Goal: Task Accomplishment & Management: Use online tool/utility

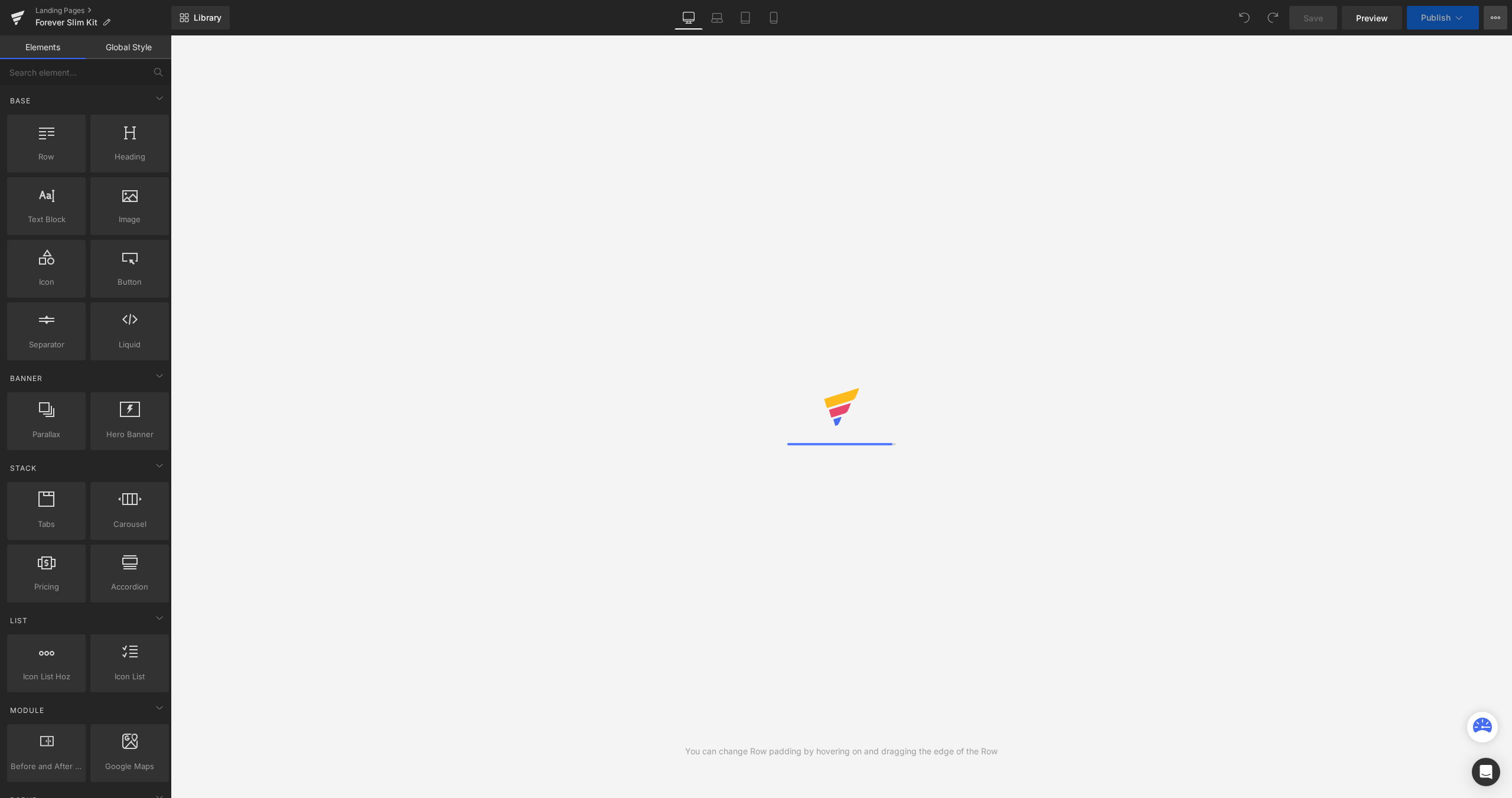
click at [1500, 24] on button "View Live Page View with current Template Save Template to Library Schedule Pub…" at bounding box center [1495, 18] width 24 height 24
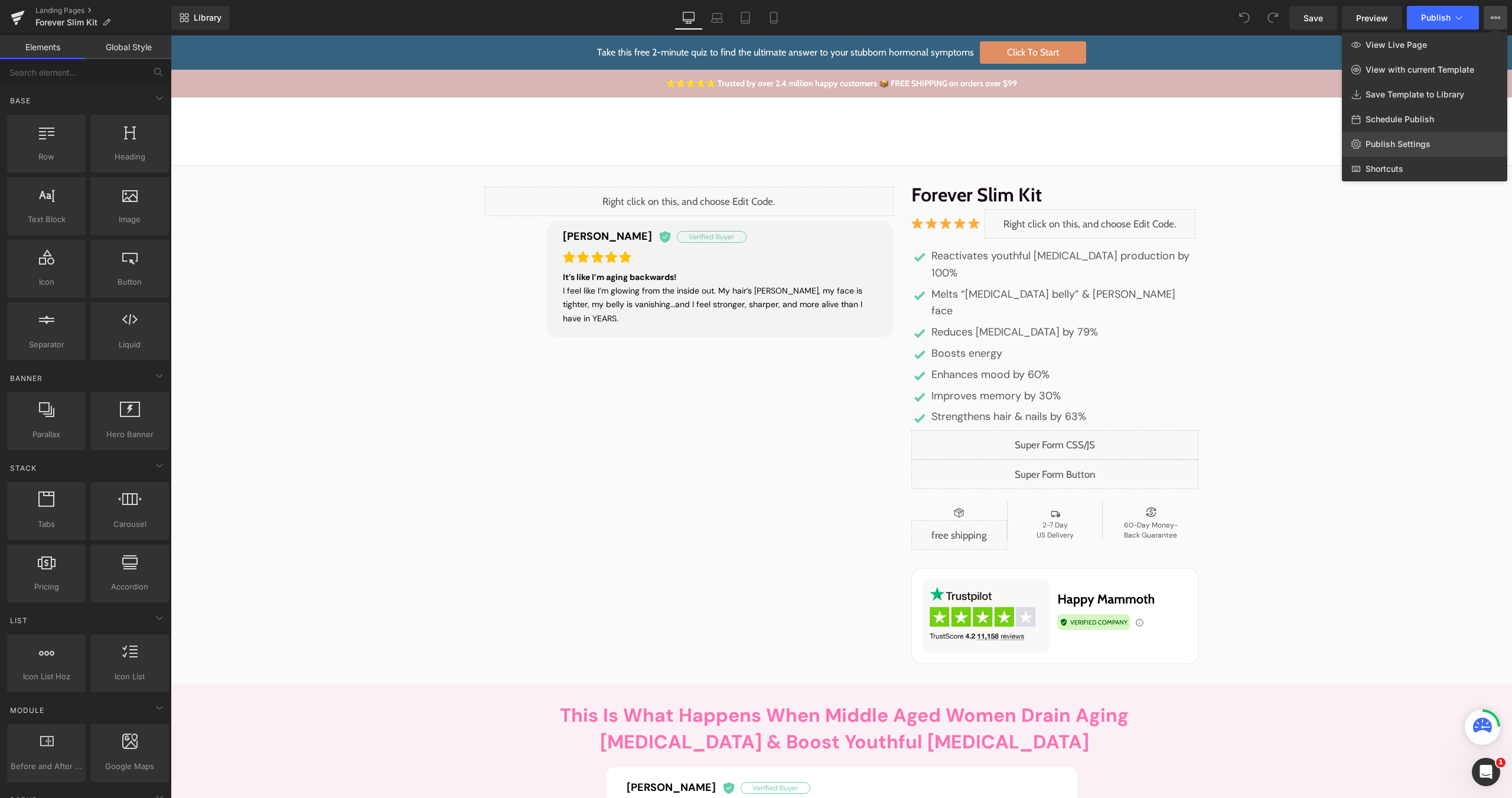
click at [1384, 145] on span "Publish Settings" at bounding box center [1397, 144] width 65 height 11
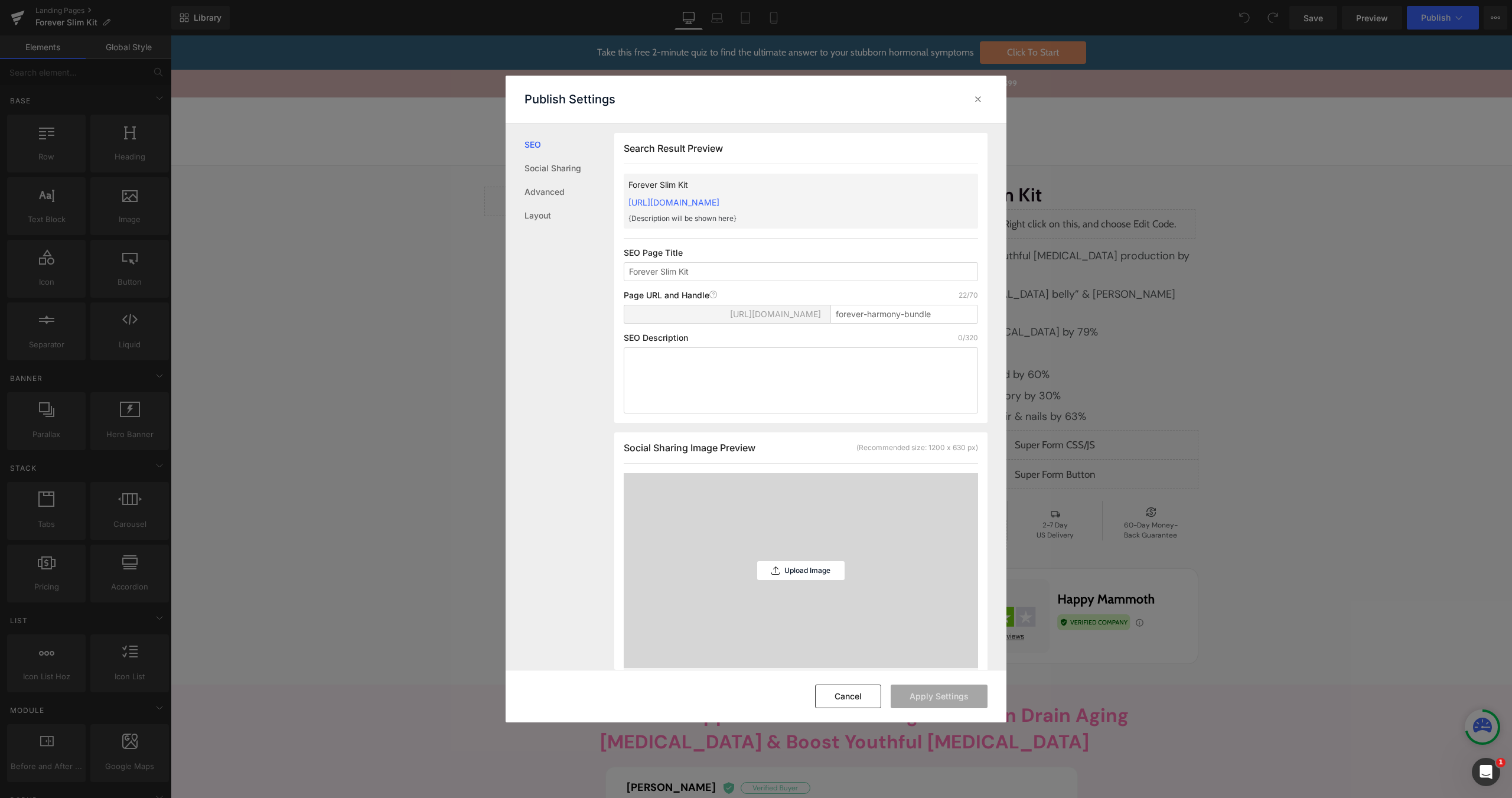
scroll to position [1, 0]
click at [973, 107] on div at bounding box center [978, 99] width 19 height 19
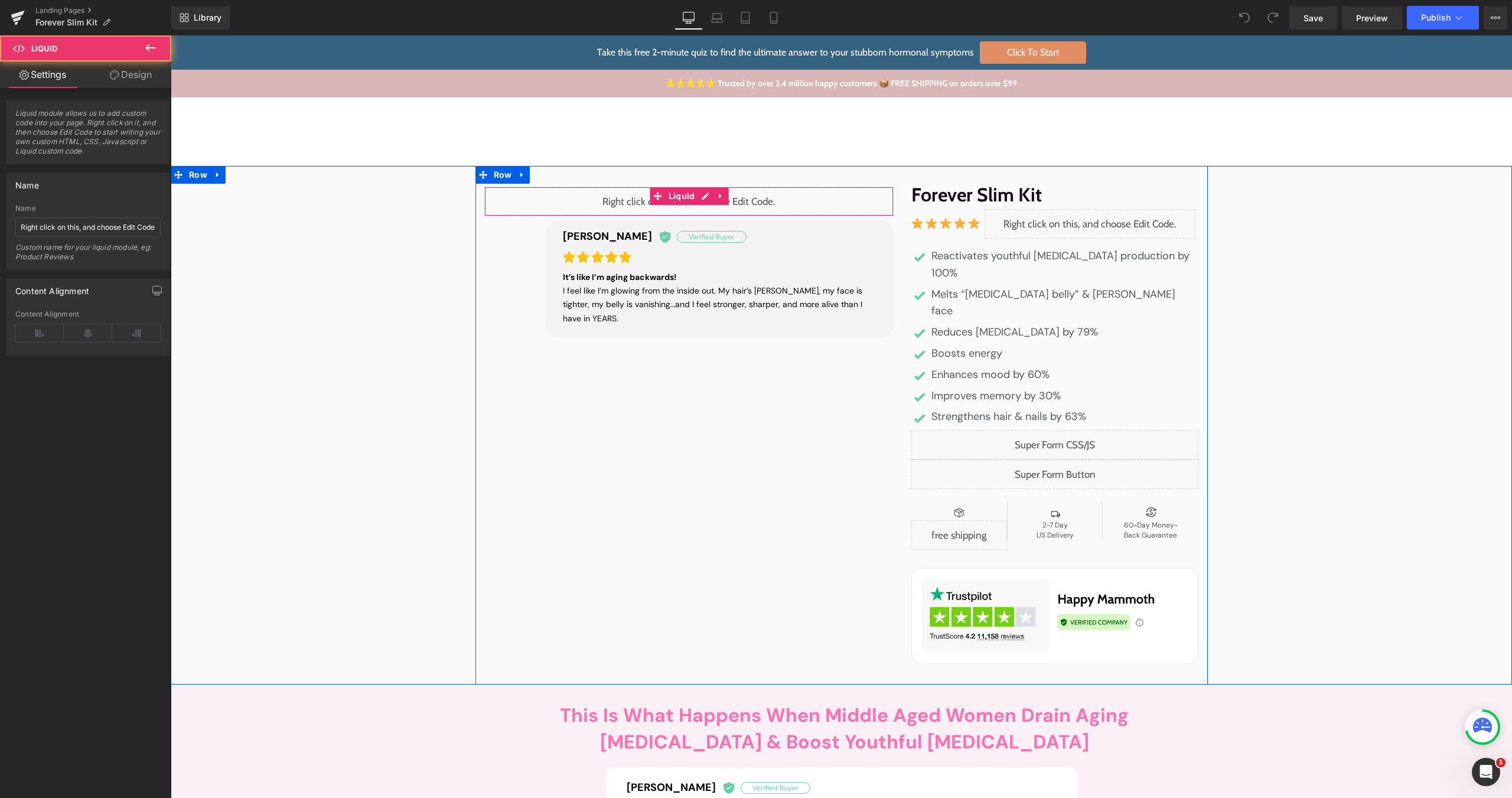
click at [618, 199] on div "Liquid" at bounding box center [689, 201] width 410 height 29
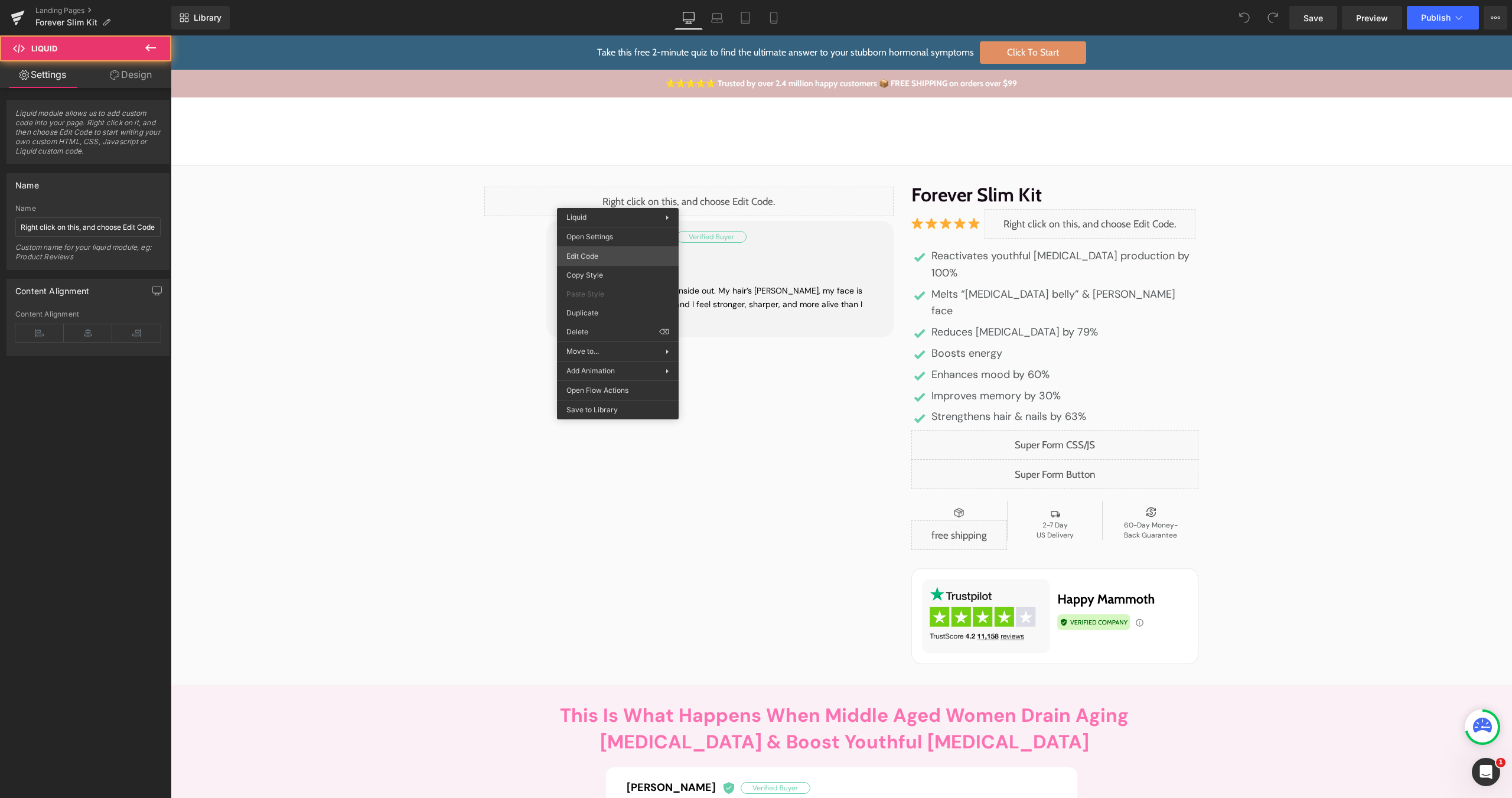
click at [600, 0] on div "You are previewing how the will restyle your page. You can not edit Elements in…" at bounding box center [756, 0] width 1512 height 0
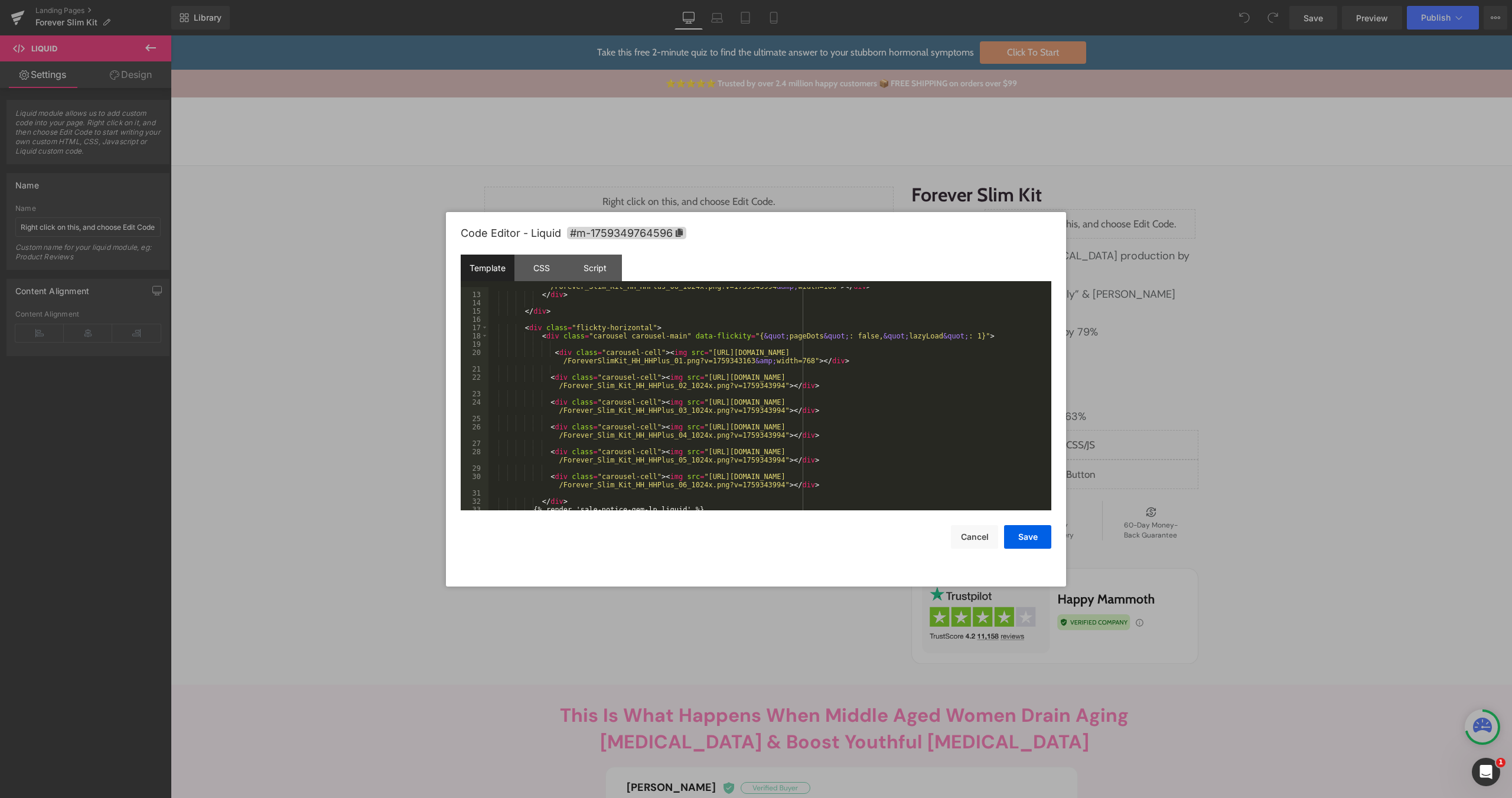
scroll to position [0, 0]
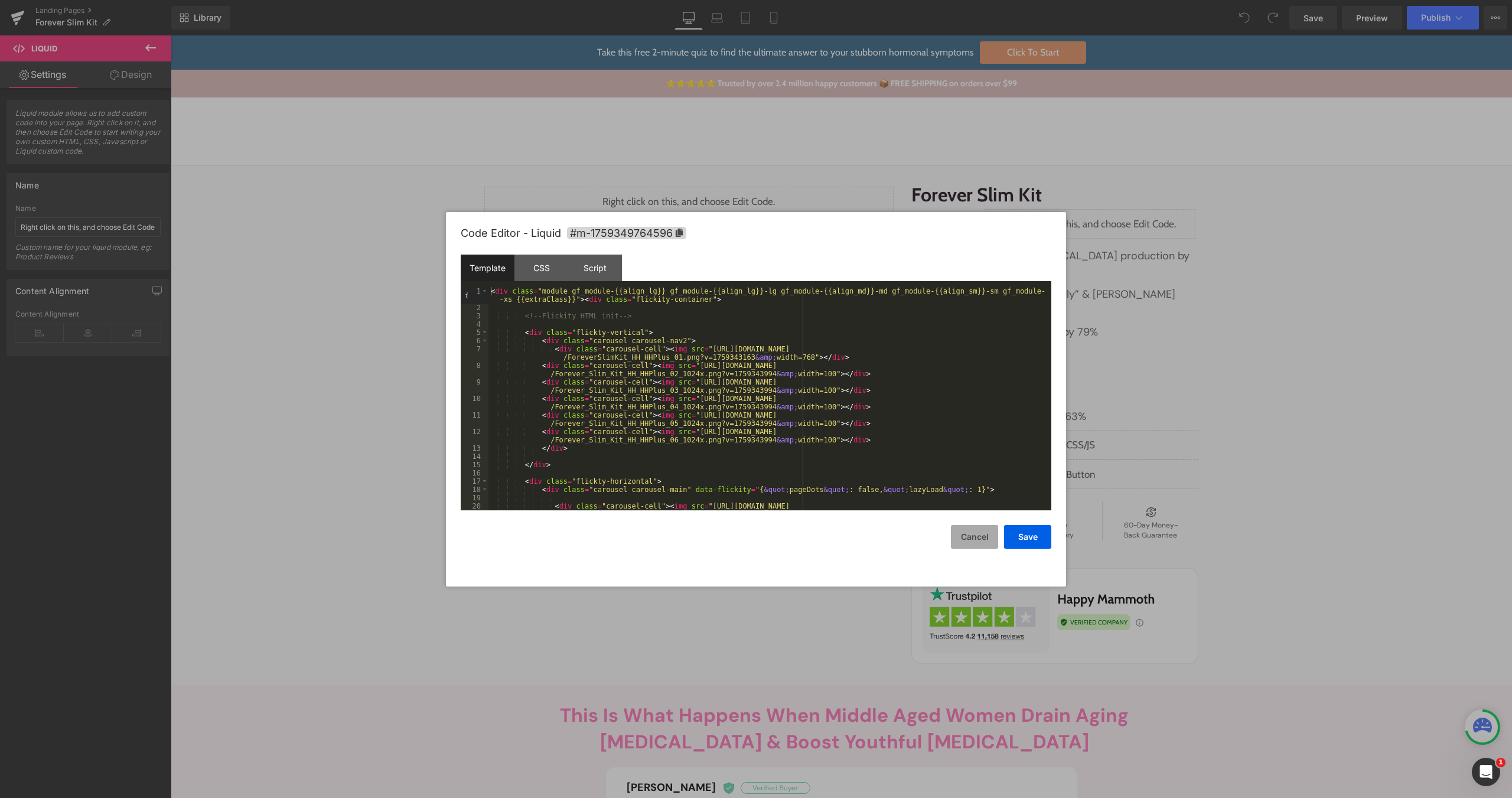
click at [971, 530] on button "Cancel" at bounding box center [974, 537] width 47 height 24
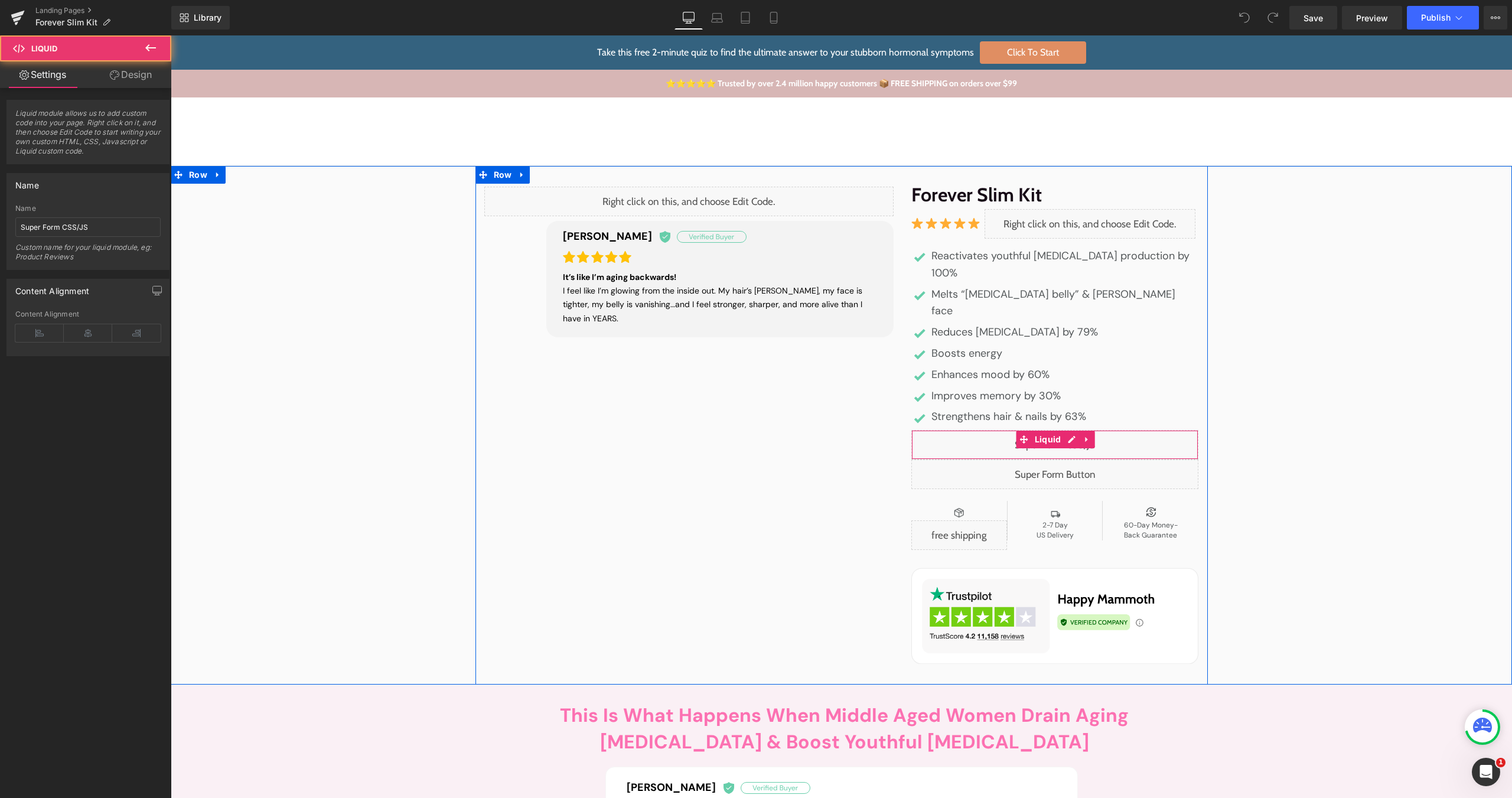
click at [940, 430] on div "Liquid" at bounding box center [1054, 444] width 288 height 29
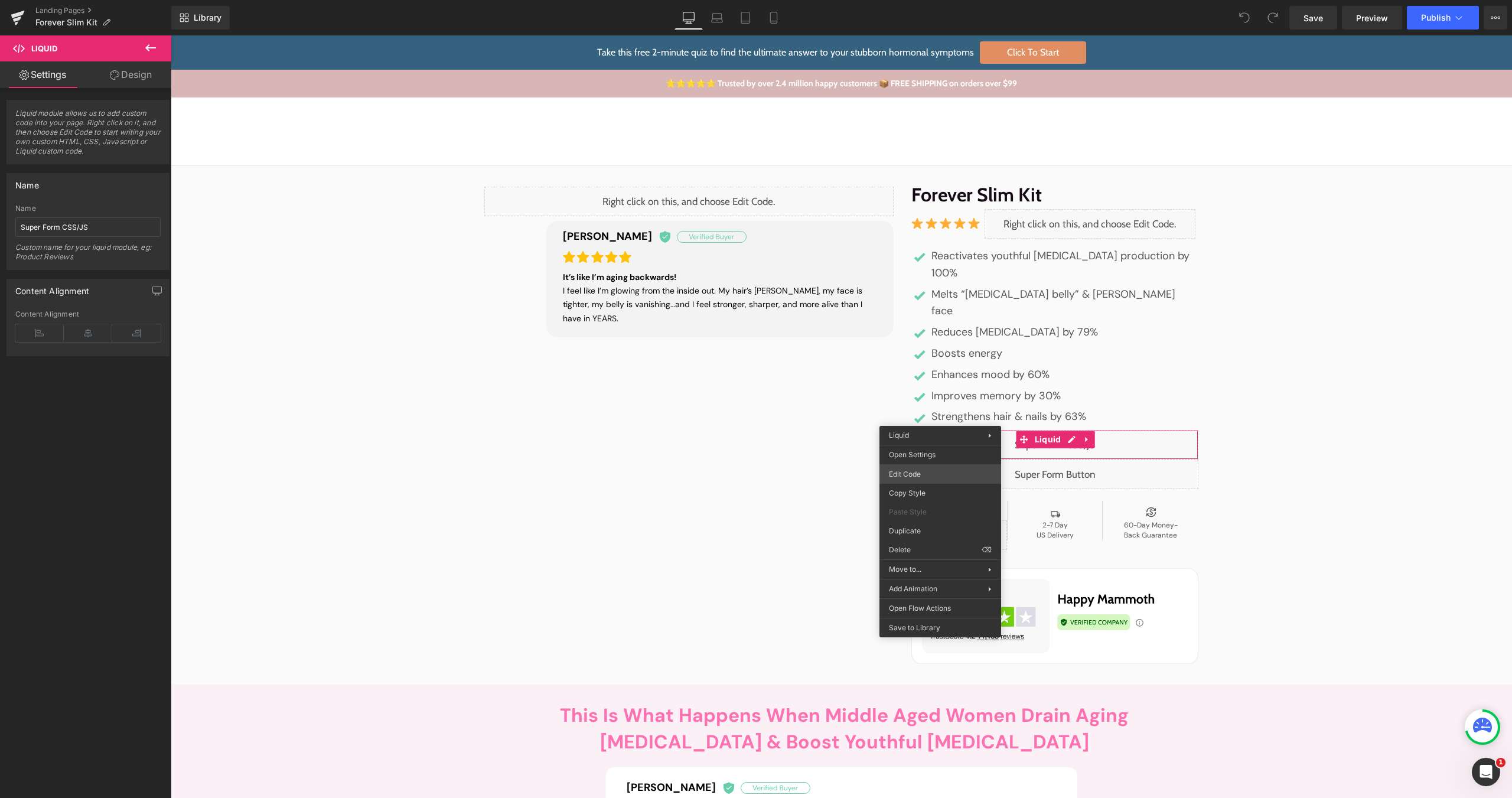
click at [935, 0] on div "You are previewing how the will restyle your page. You can not edit Elements in…" at bounding box center [756, 0] width 1512 height 0
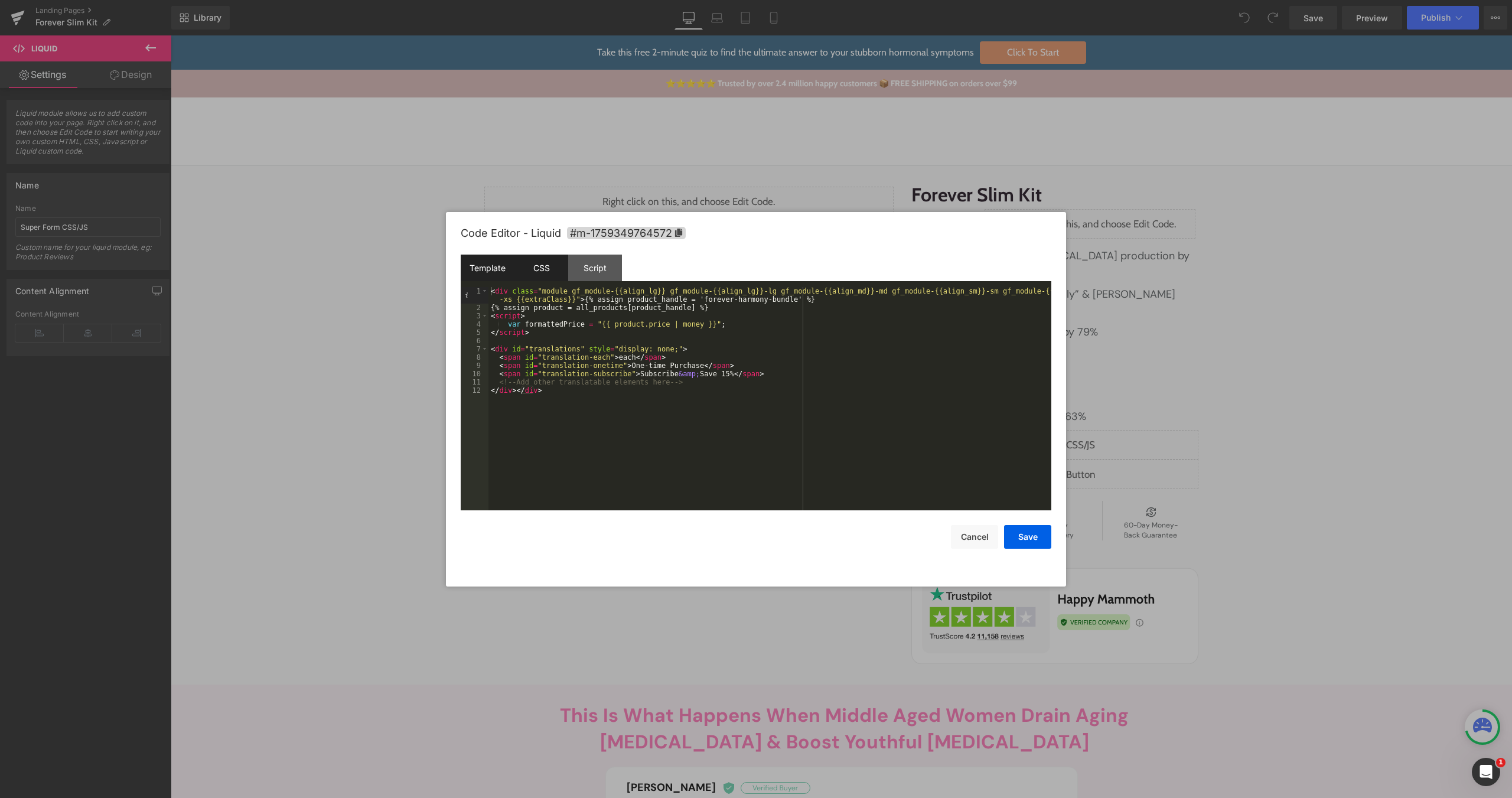
click at [541, 269] on div "CSS" at bounding box center [541, 268] width 53 height 27
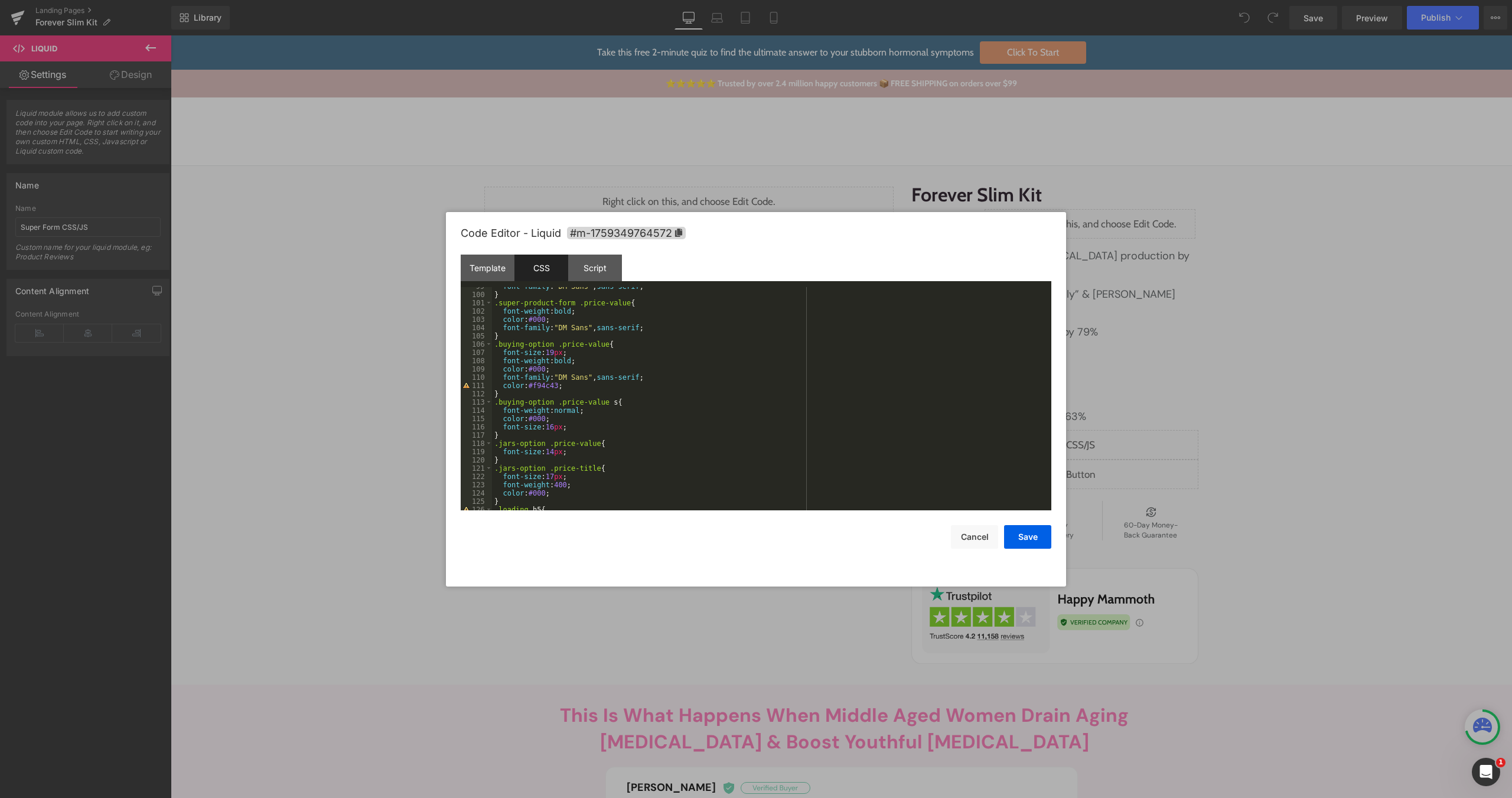
scroll to position [1063, 0]
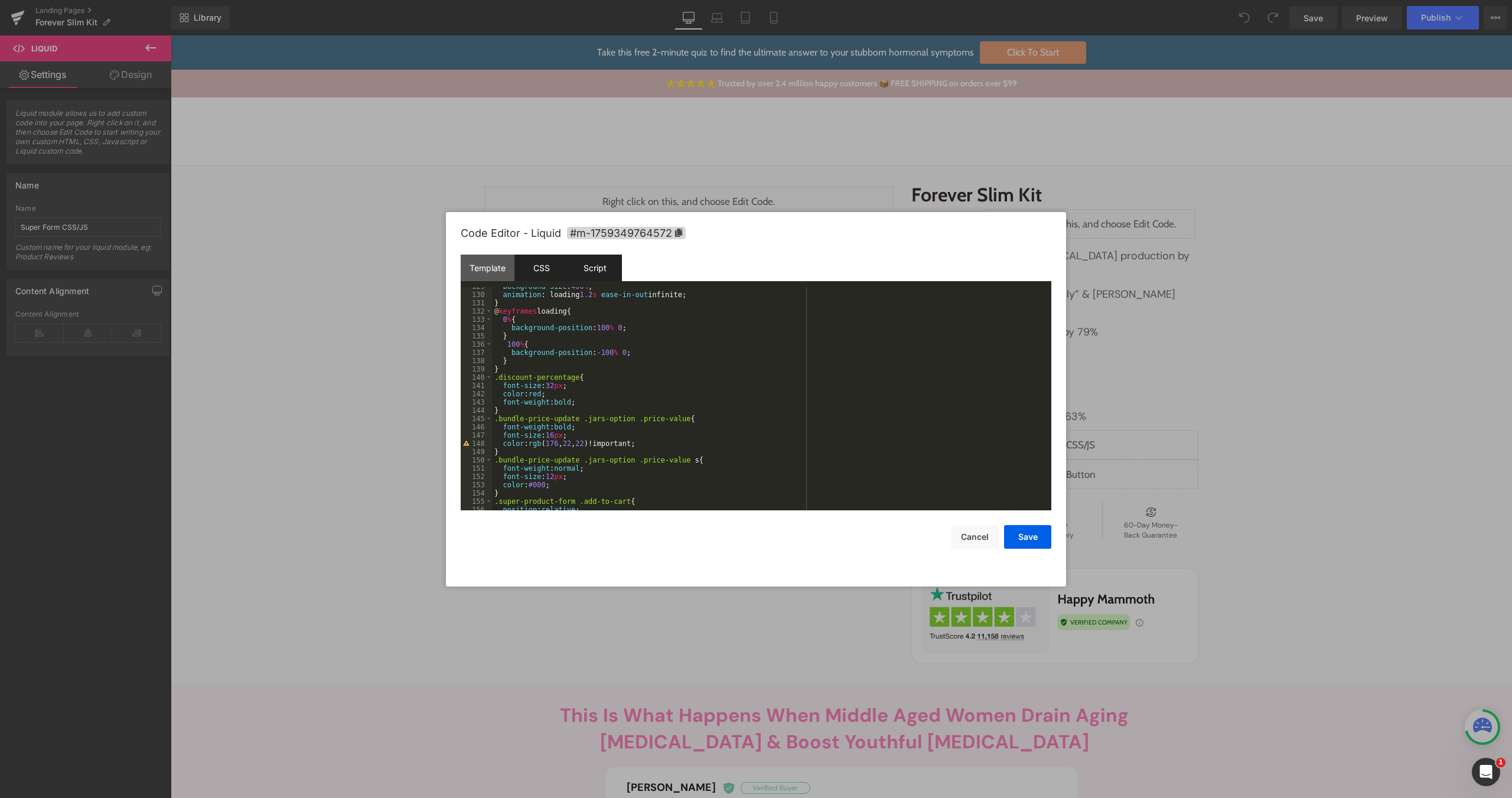
click at [614, 268] on div "Script" at bounding box center [595, 268] width 53 height 27
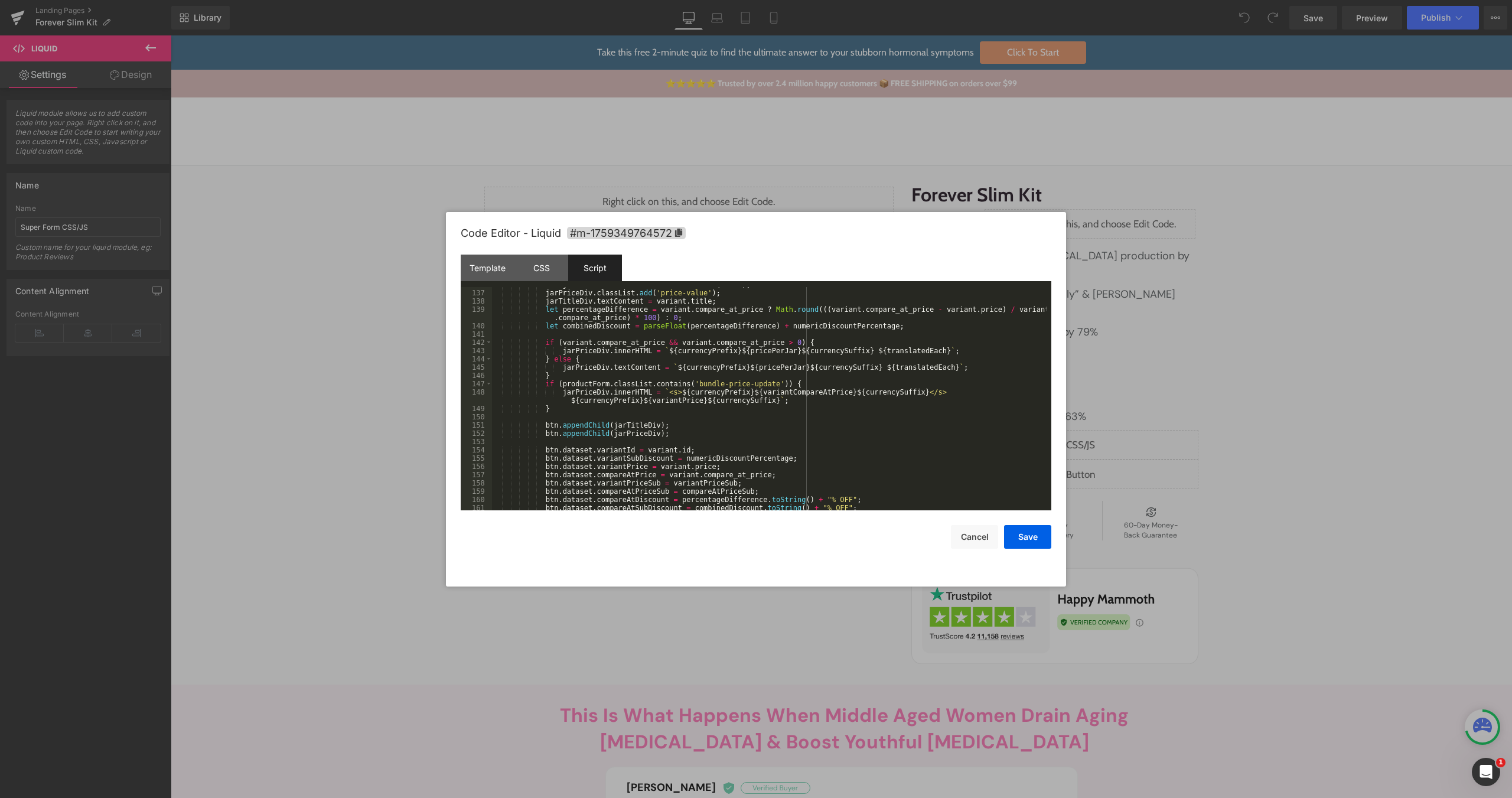
scroll to position [0, 0]
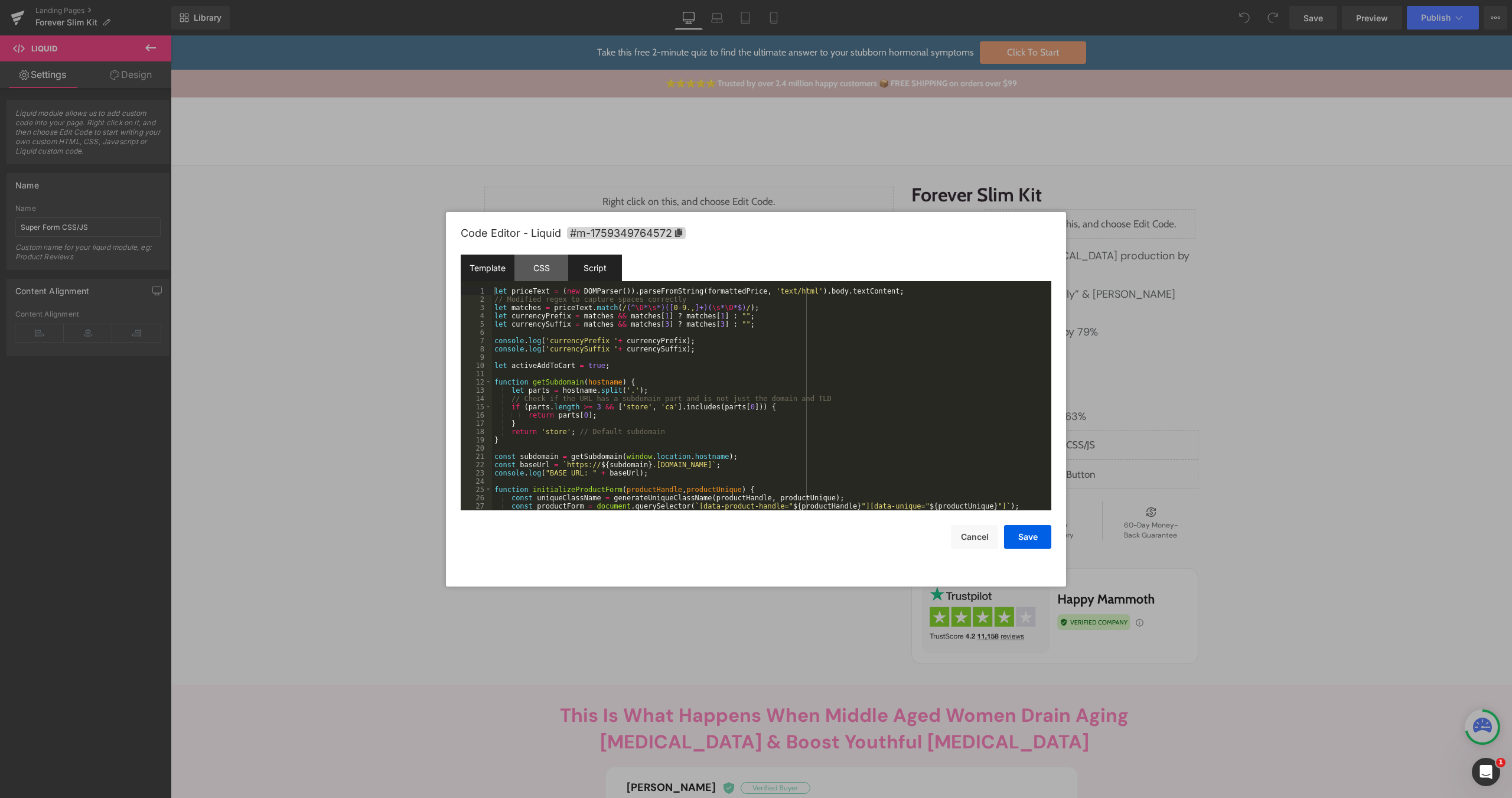
click at [502, 265] on div "Template" at bounding box center [487, 268] width 53 height 27
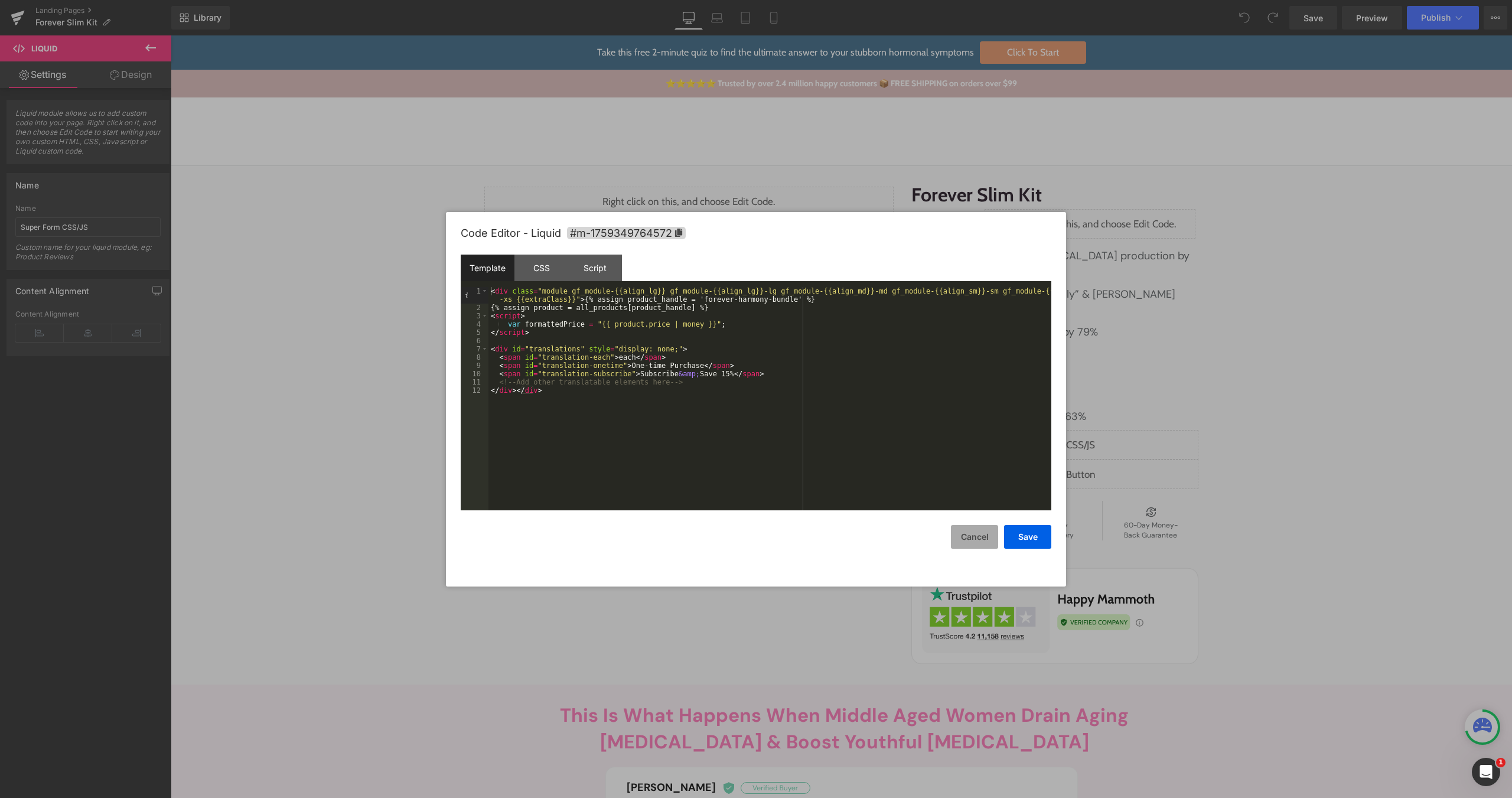
click at [968, 540] on button "Cancel" at bounding box center [974, 537] width 47 height 24
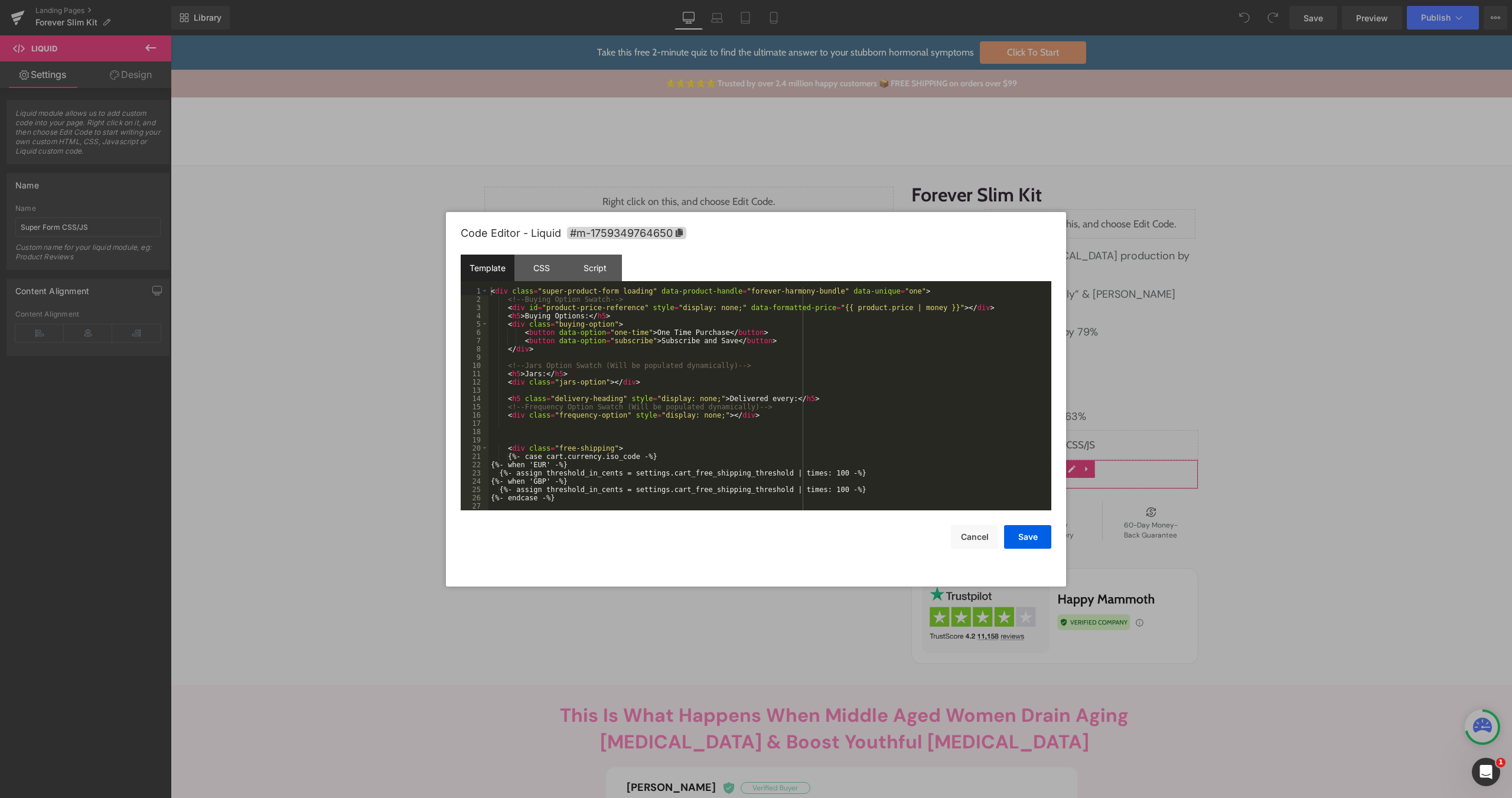
click at [953, 0] on div "You are previewing how the will restyle your page. You can not edit Elements in…" at bounding box center [756, 0] width 1512 height 0
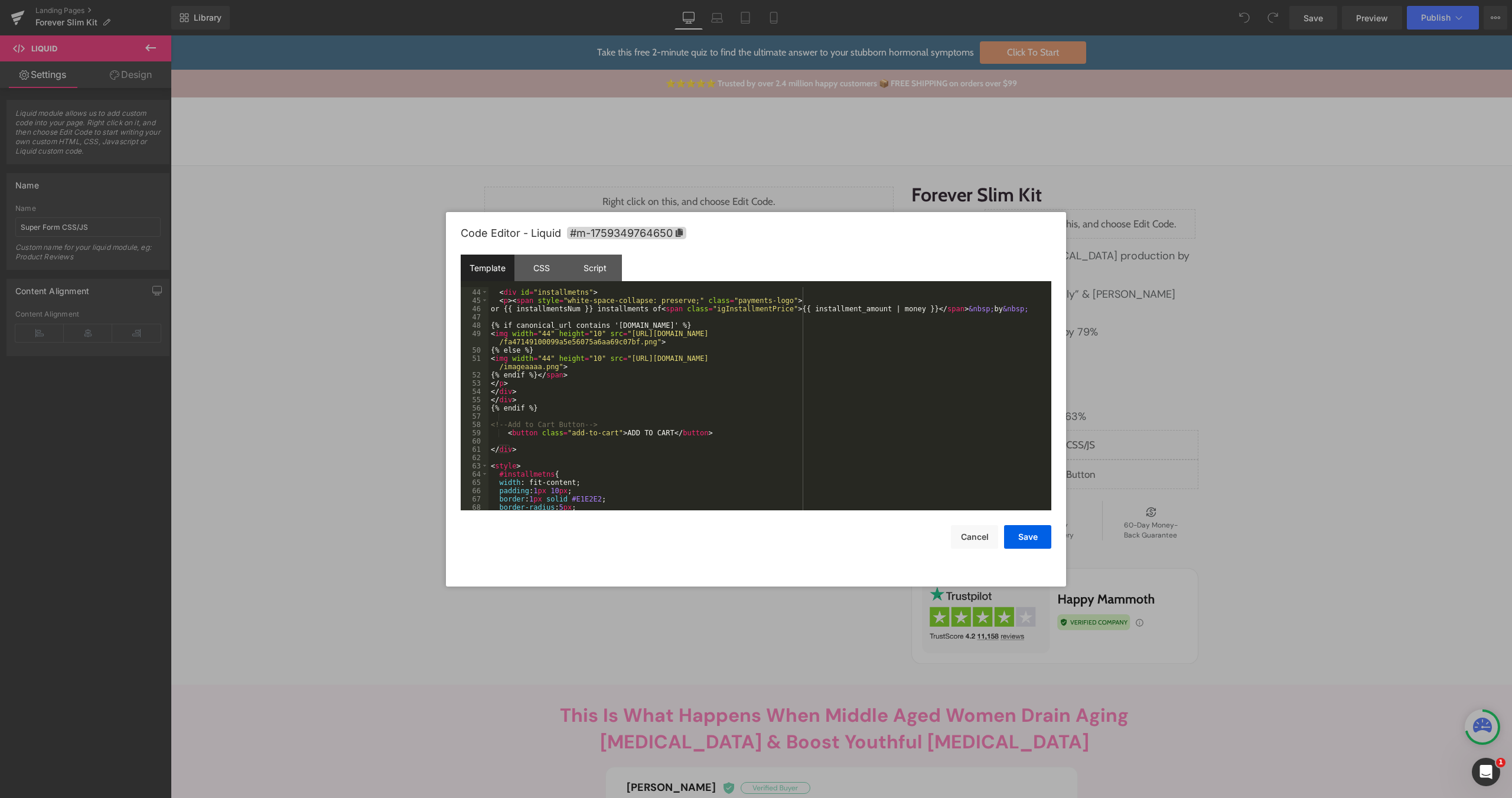
scroll to position [421, 0]
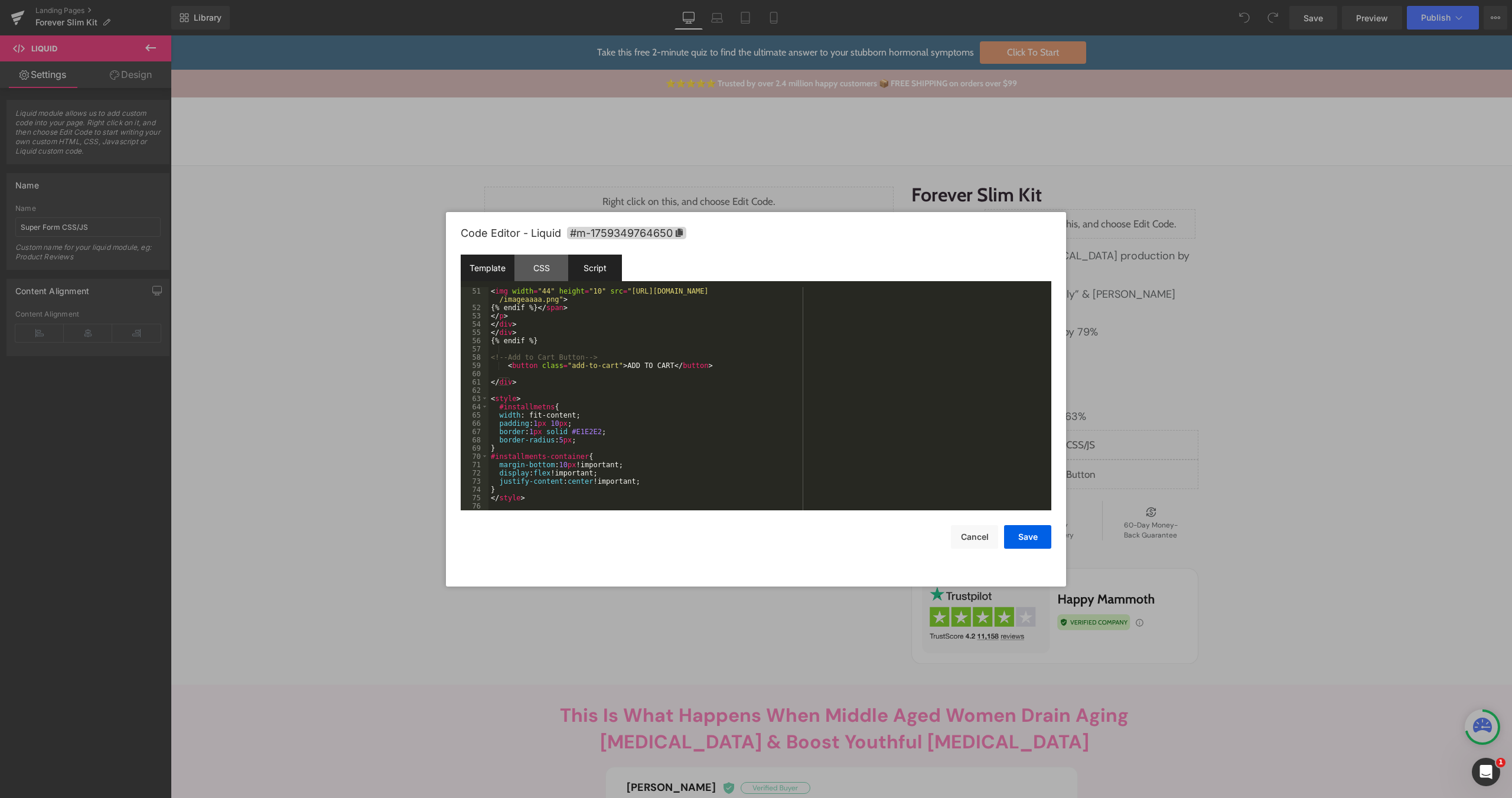
click at [593, 264] on div "Script" at bounding box center [595, 268] width 53 height 27
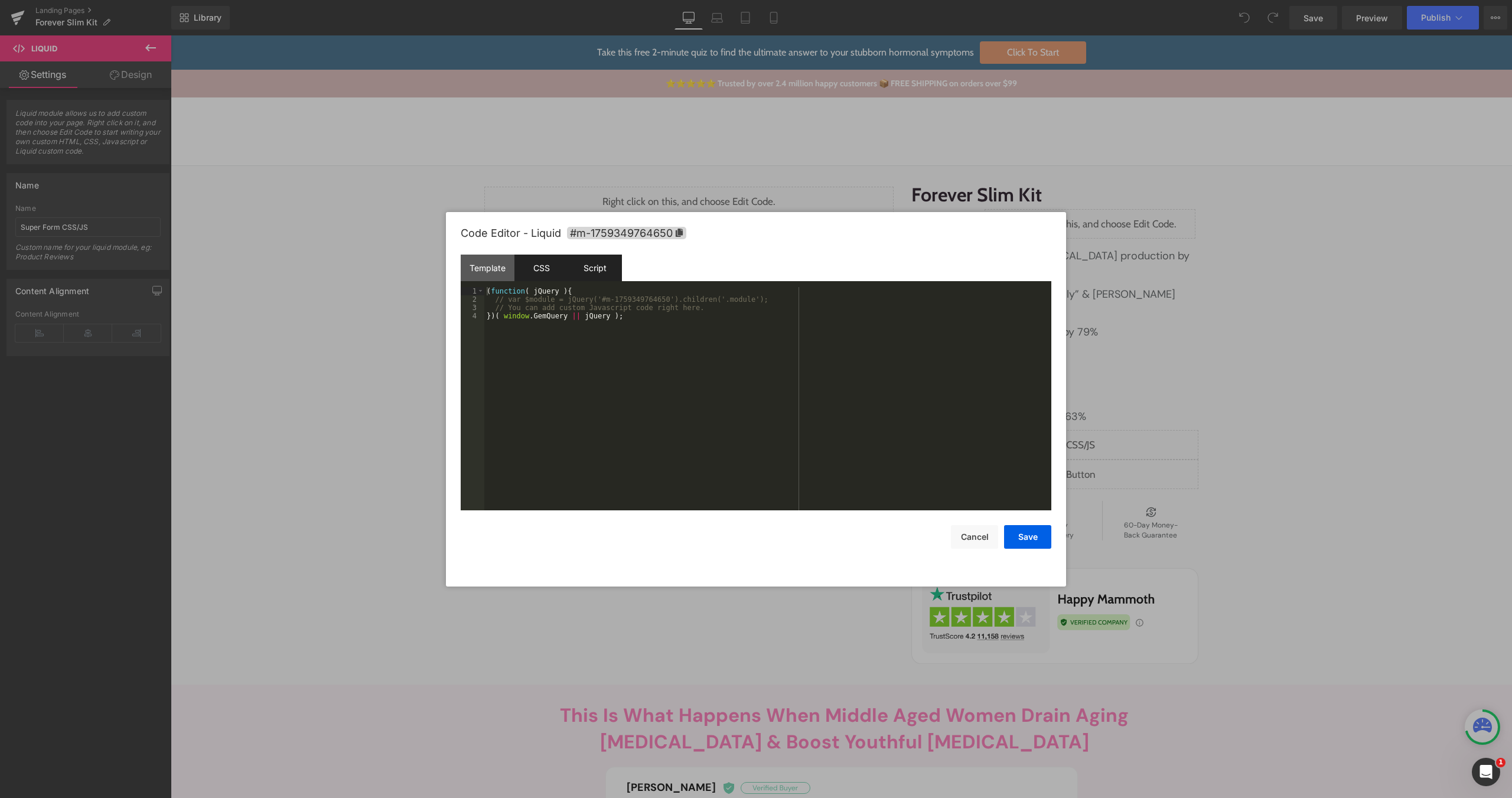
click at [553, 271] on div "CSS" at bounding box center [541, 268] width 53 height 27
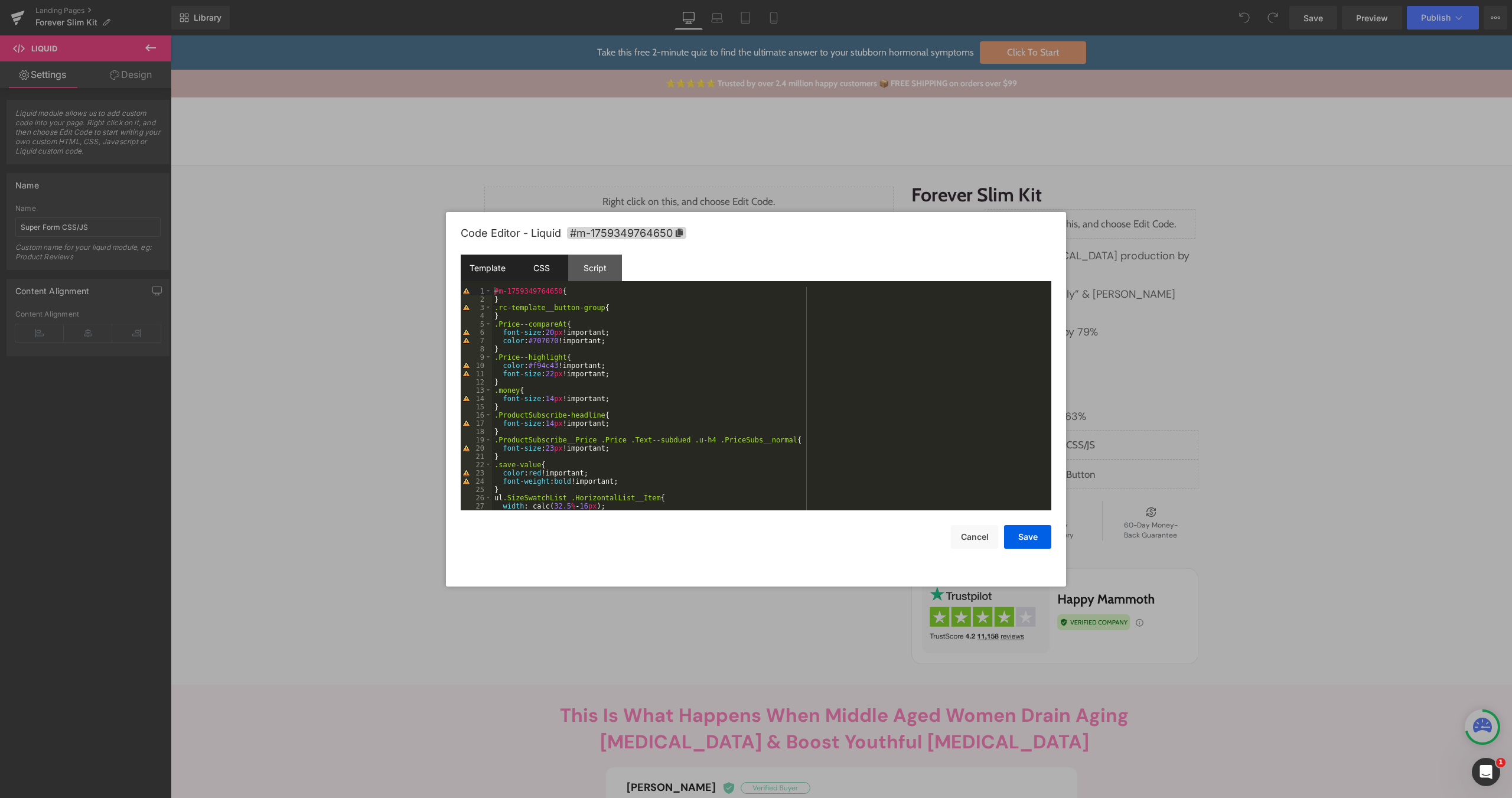
click at [479, 266] on div "Template" at bounding box center [487, 268] width 53 height 27
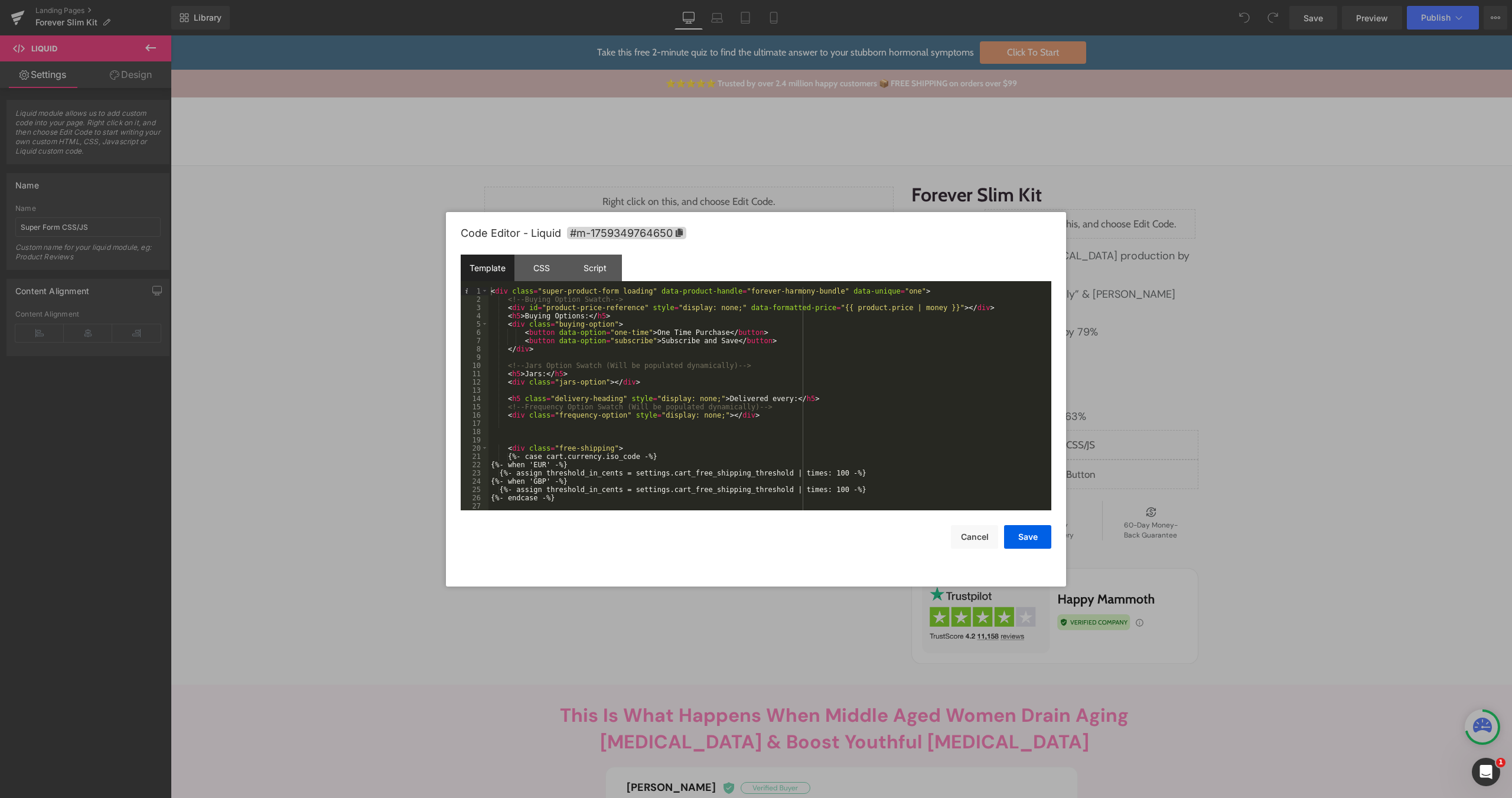
scroll to position [0, 0]
click at [973, 535] on button "Cancel" at bounding box center [974, 537] width 47 height 24
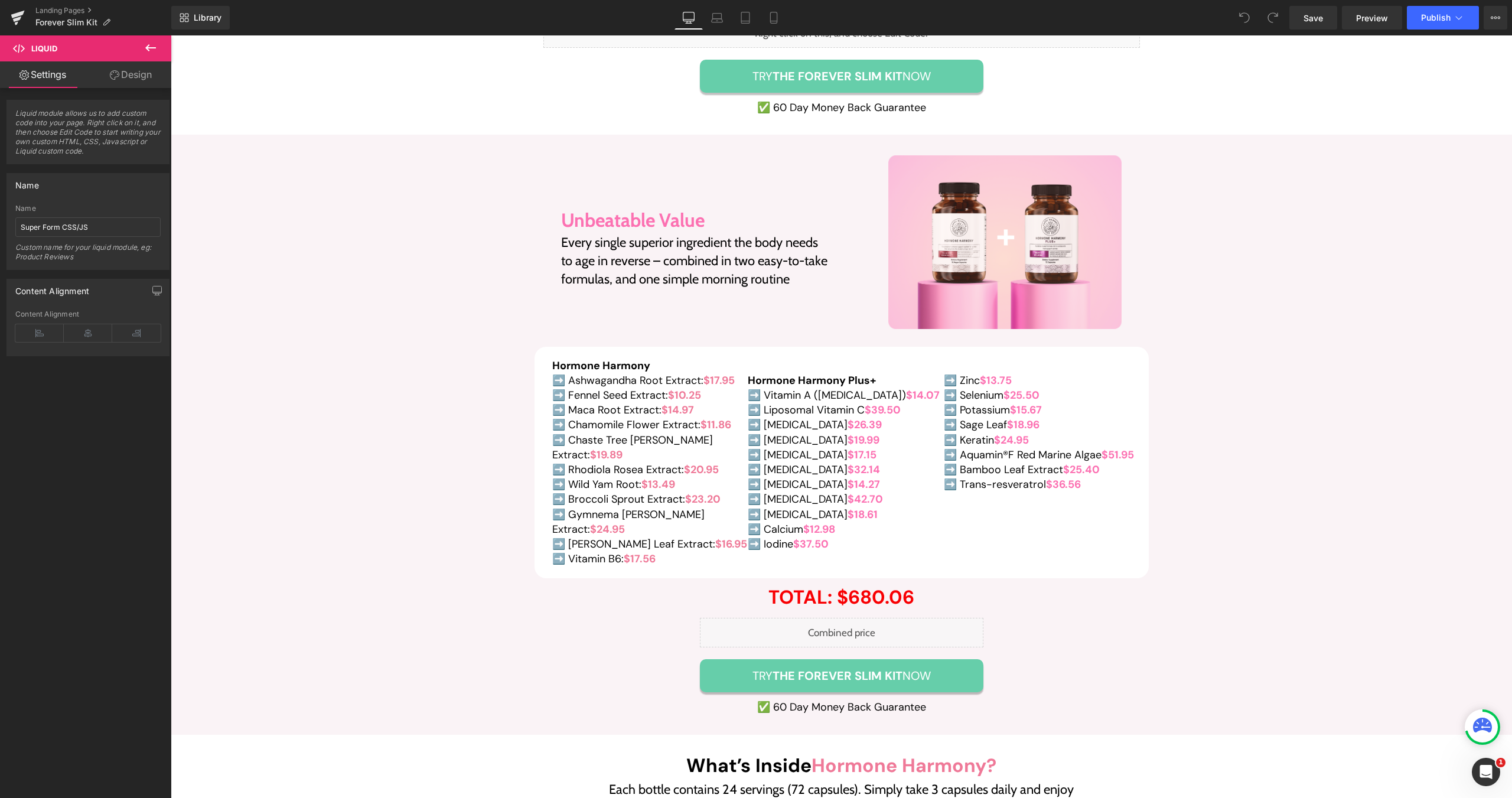
scroll to position [8978, 0]
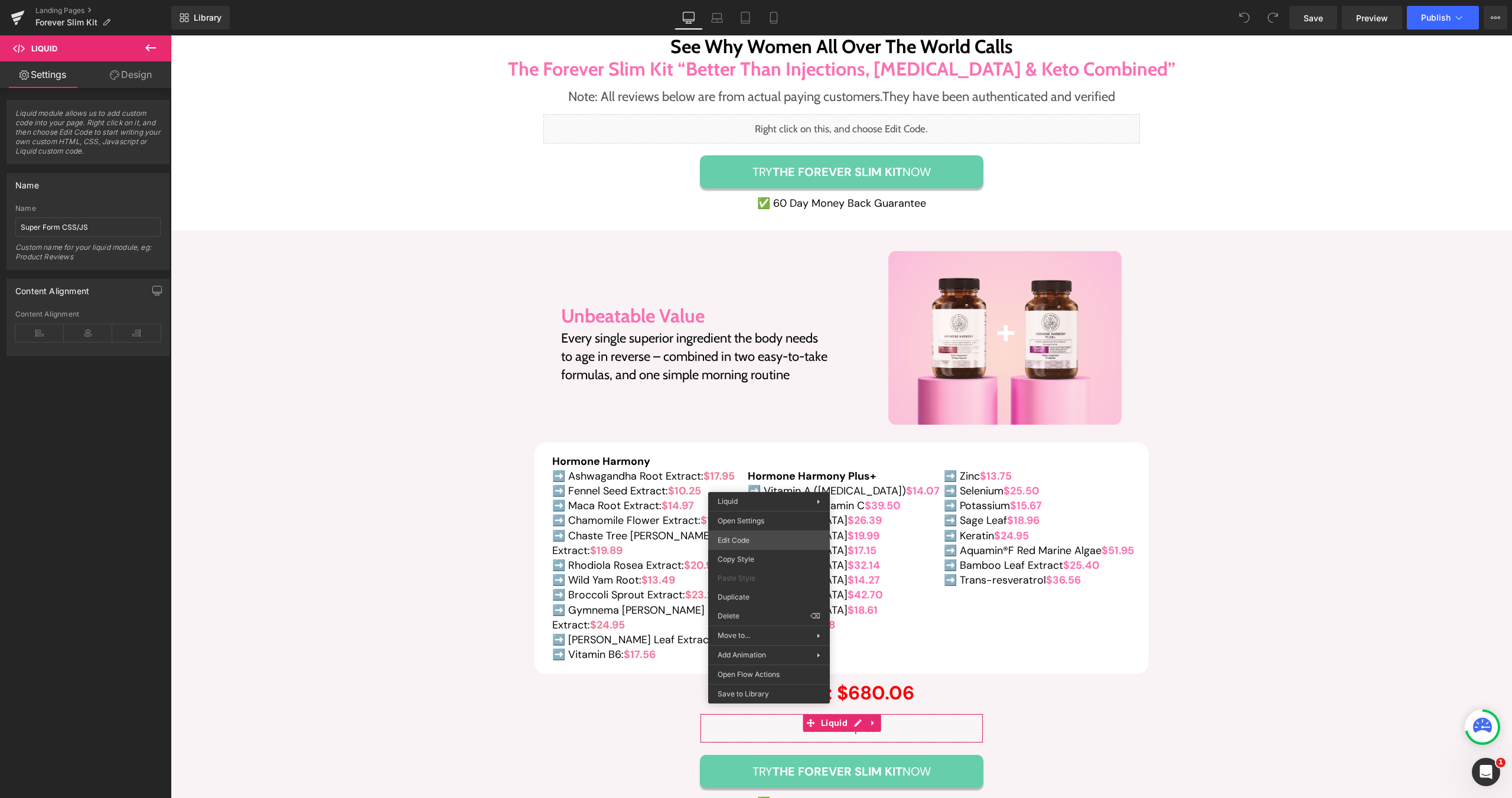
click at [747, 0] on div "You are previewing how the will restyle your page. You can not edit Elements in…" at bounding box center [756, 0] width 1512 height 0
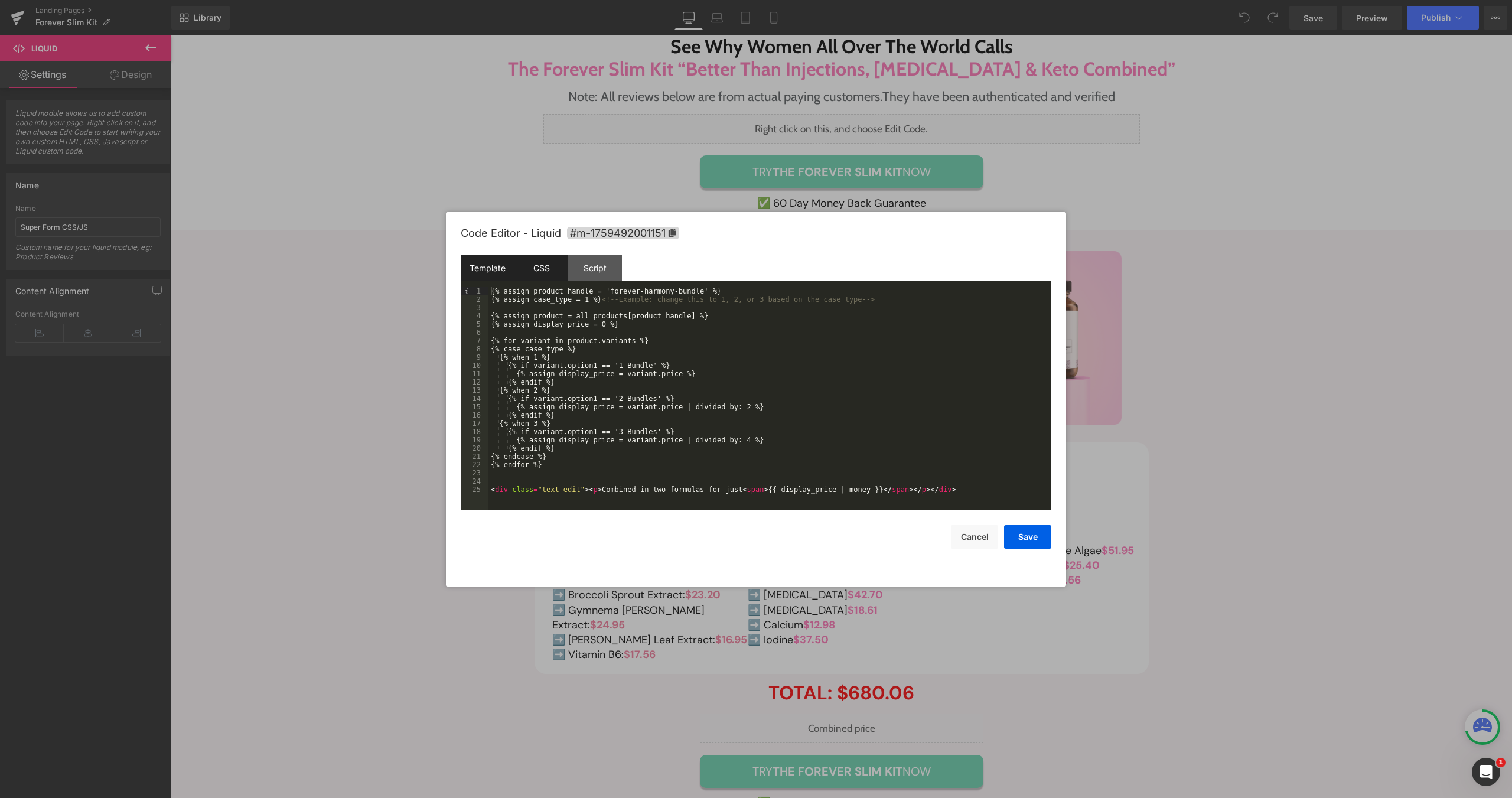
click at [544, 276] on div "CSS" at bounding box center [541, 268] width 53 height 27
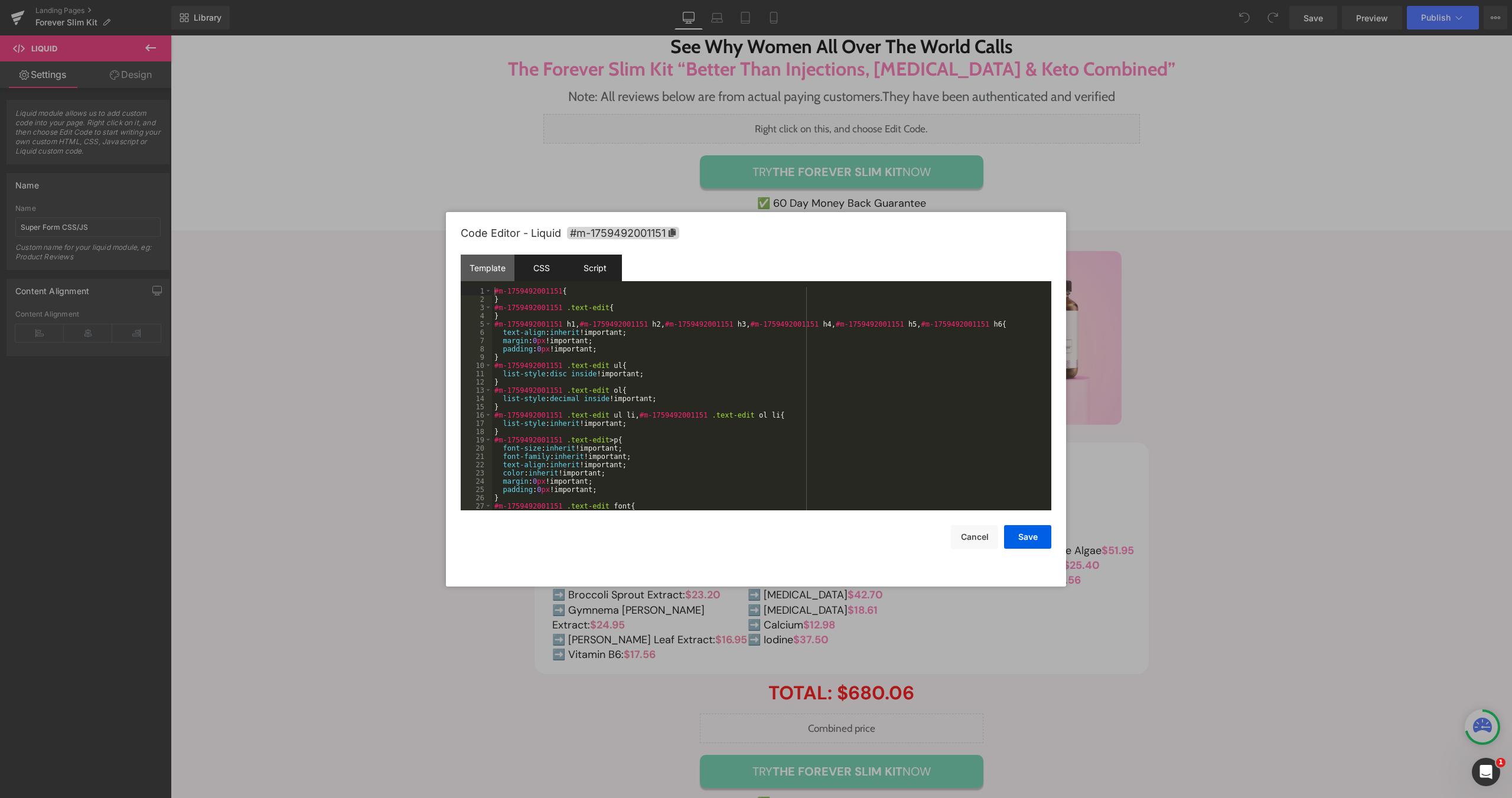
click at [602, 270] on div "Script" at bounding box center [595, 268] width 53 height 27
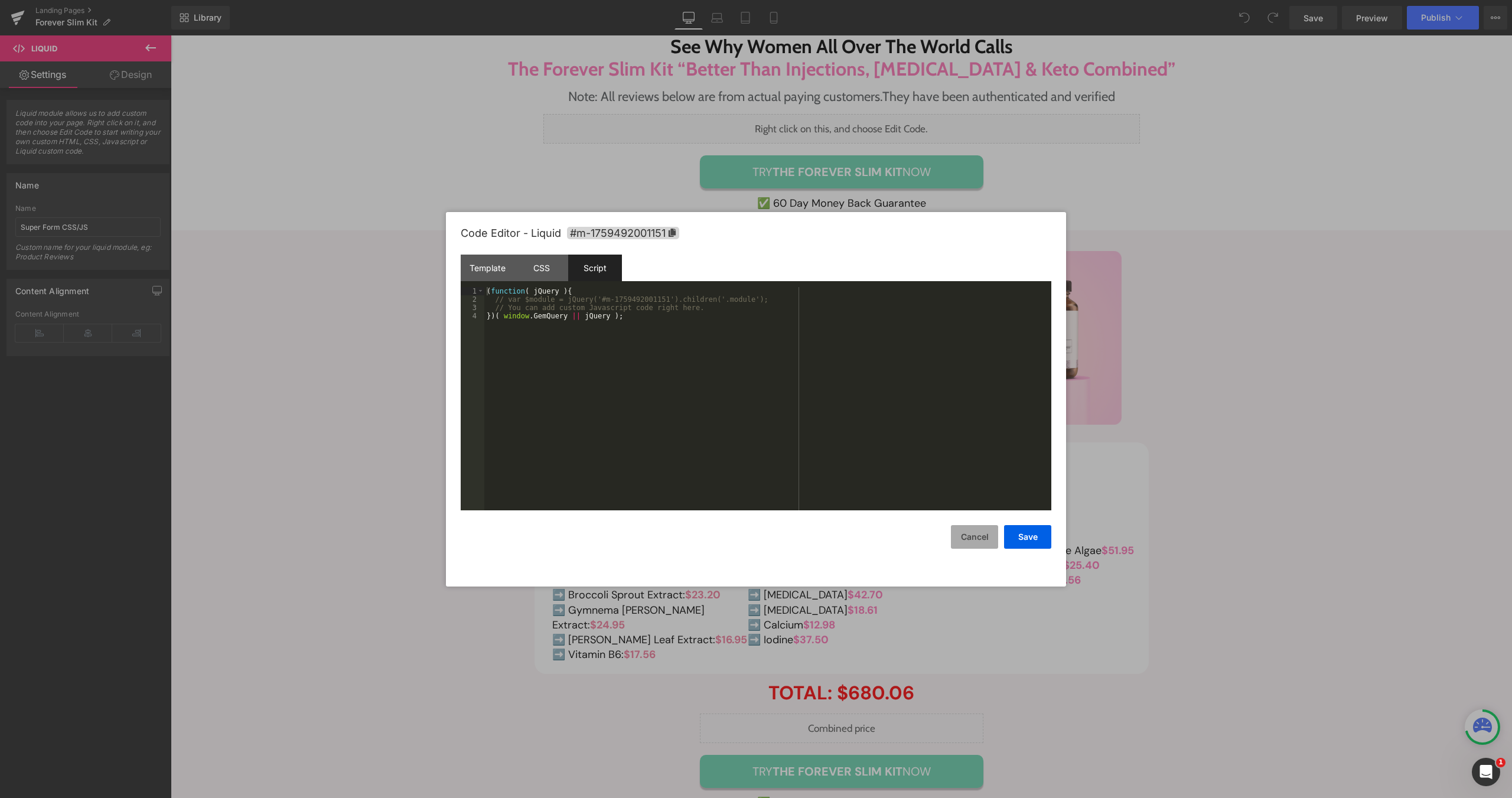
click at [975, 537] on button "Cancel" at bounding box center [974, 537] width 47 height 24
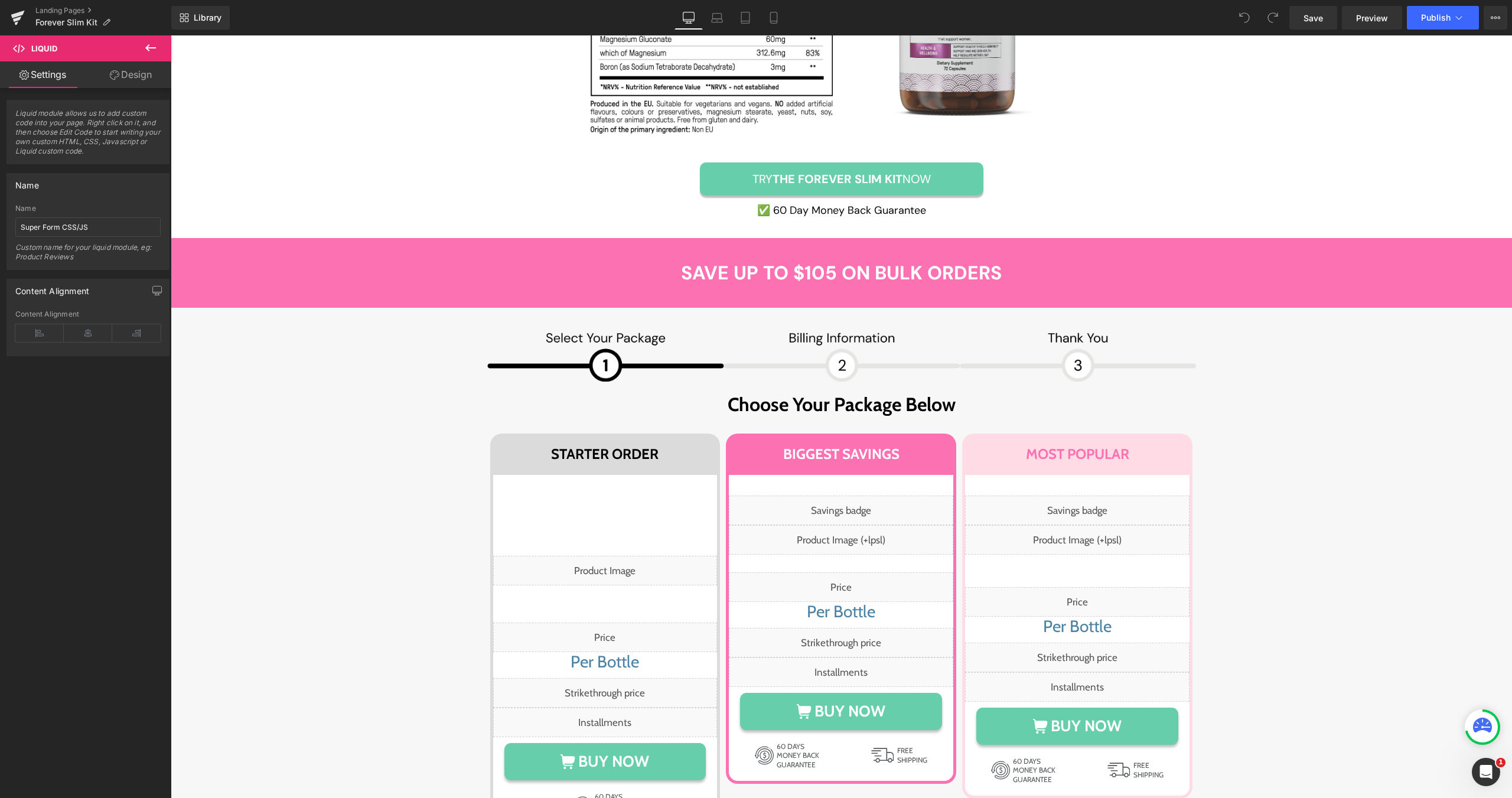
scroll to position [10394, 0]
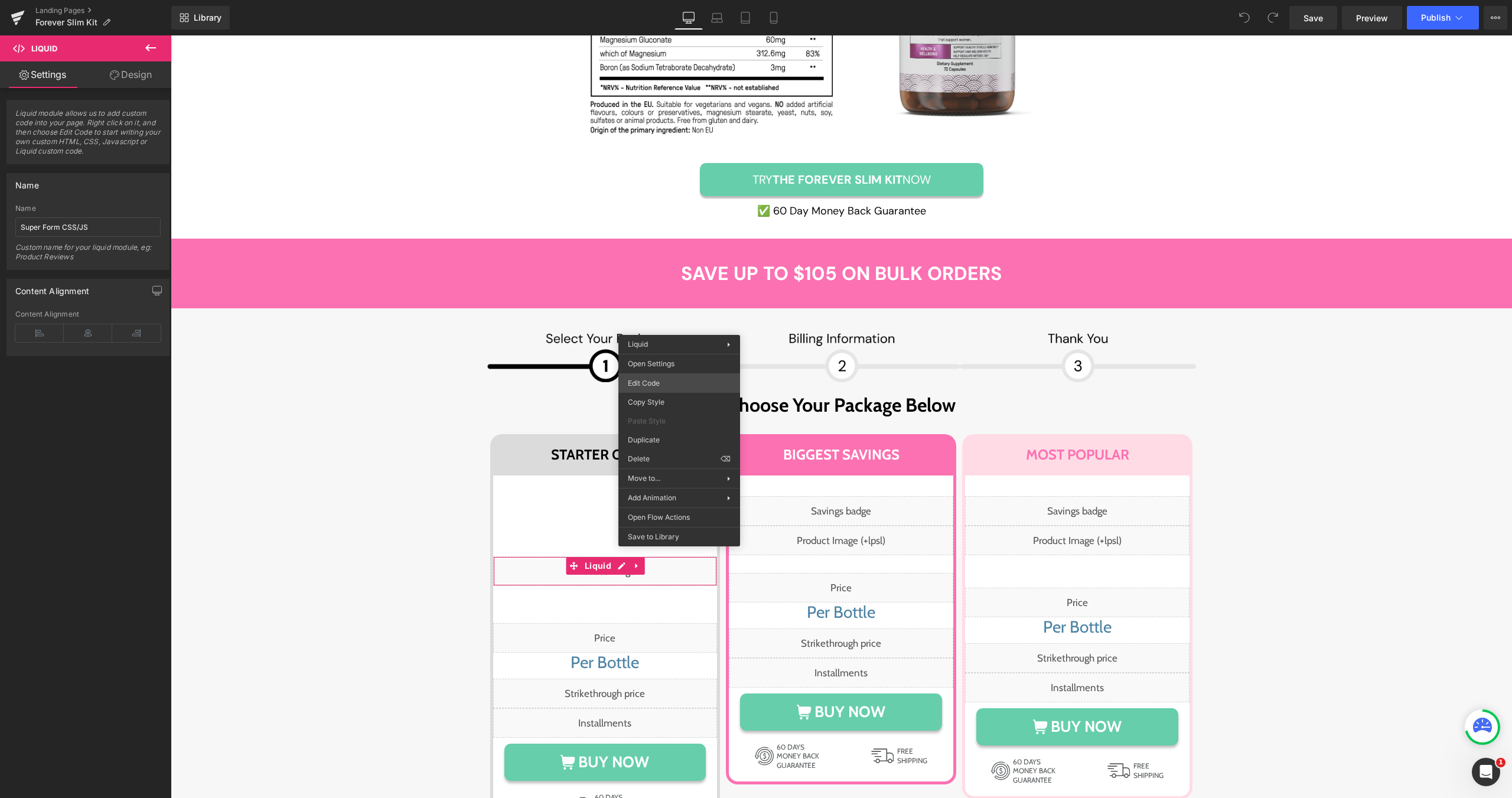
click at [679, 0] on div "You are previewing how the will restyle your page. You can not edit Elements in…" at bounding box center [756, 0] width 1512 height 0
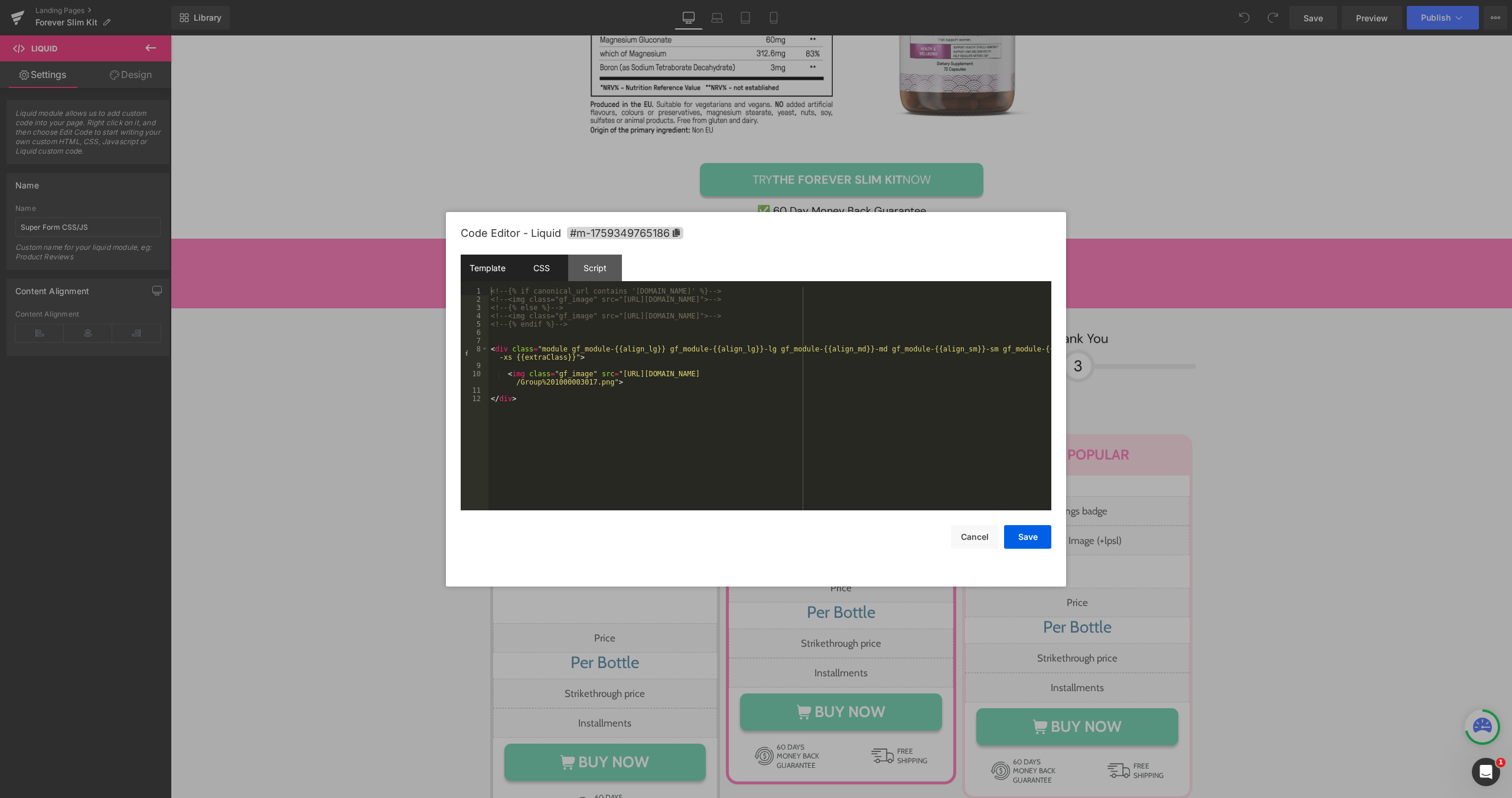
click at [557, 273] on div "CSS" at bounding box center [541, 268] width 53 height 27
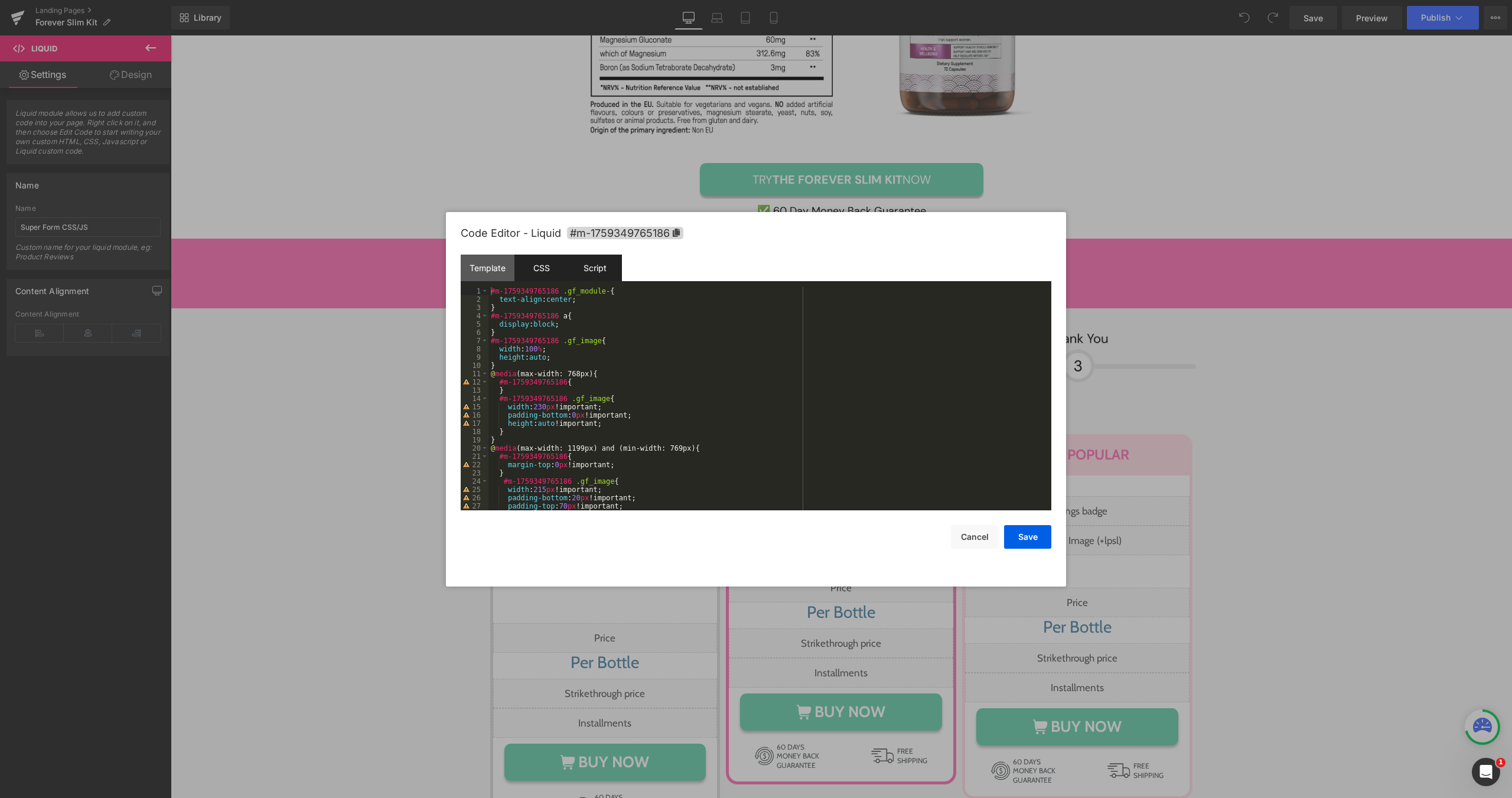
click at [599, 273] on div "Script" at bounding box center [595, 268] width 53 height 27
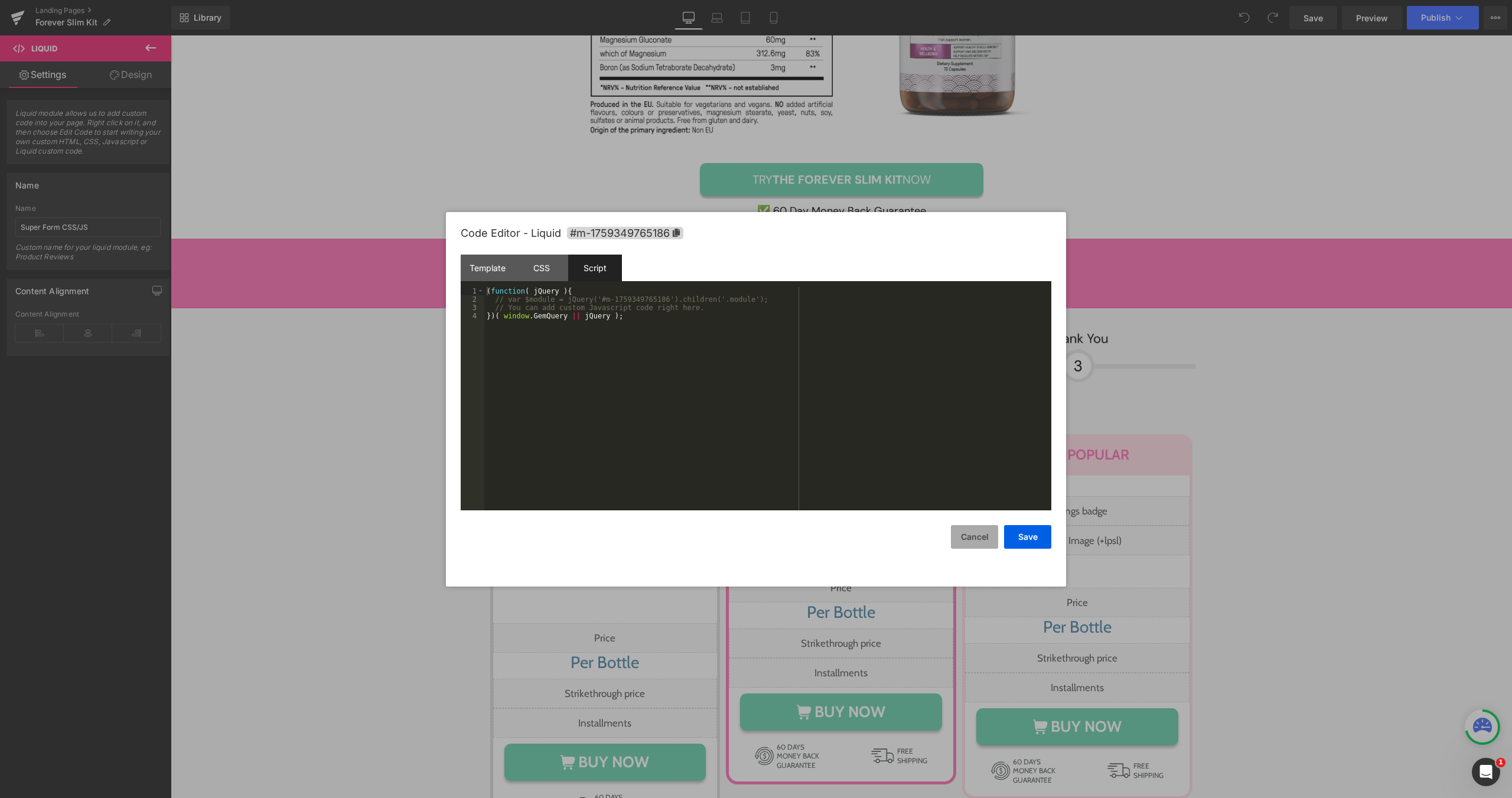
click at [967, 536] on button "Cancel" at bounding box center [974, 537] width 47 height 24
